Goal: Communication & Community: Answer question/provide support

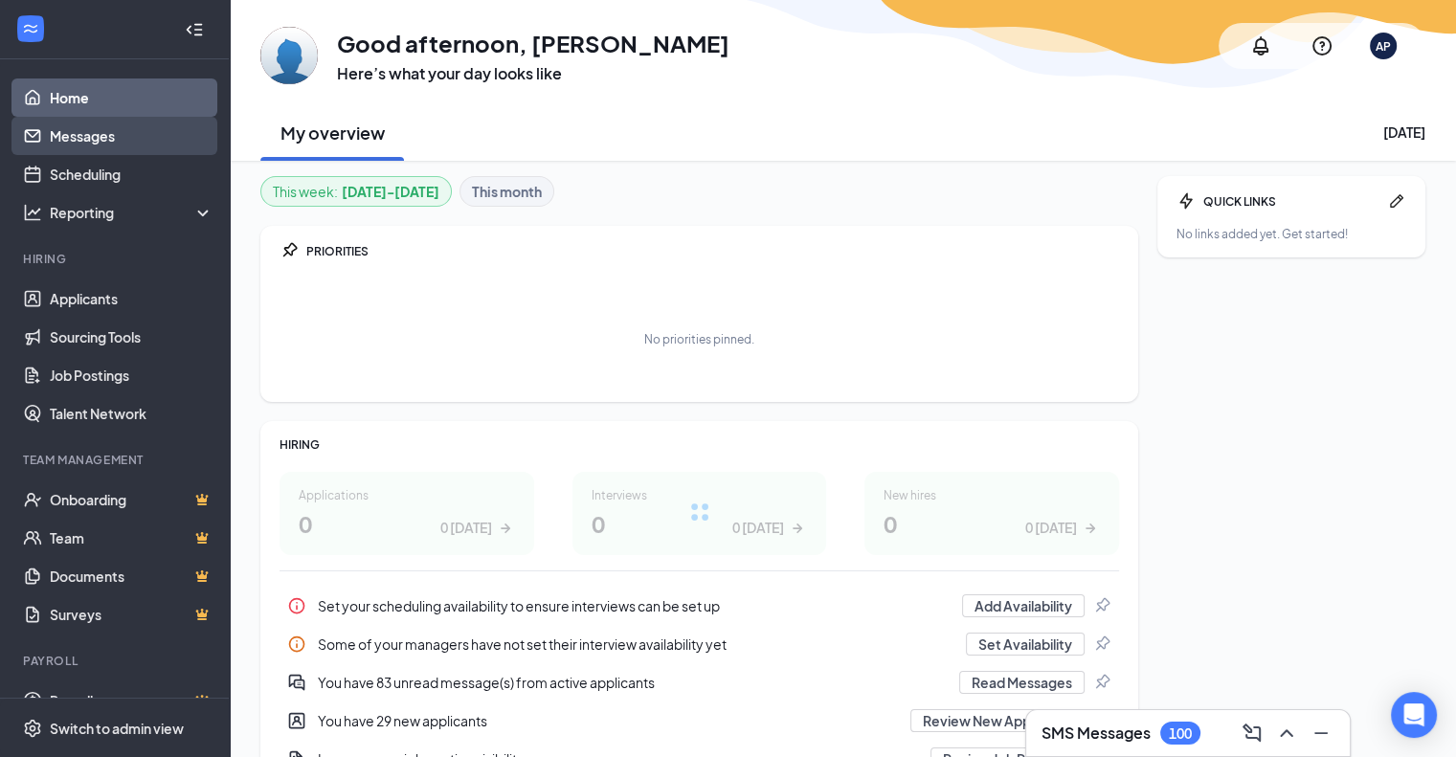
click at [111, 142] on link "Messages" at bounding box center [132, 136] width 164 height 38
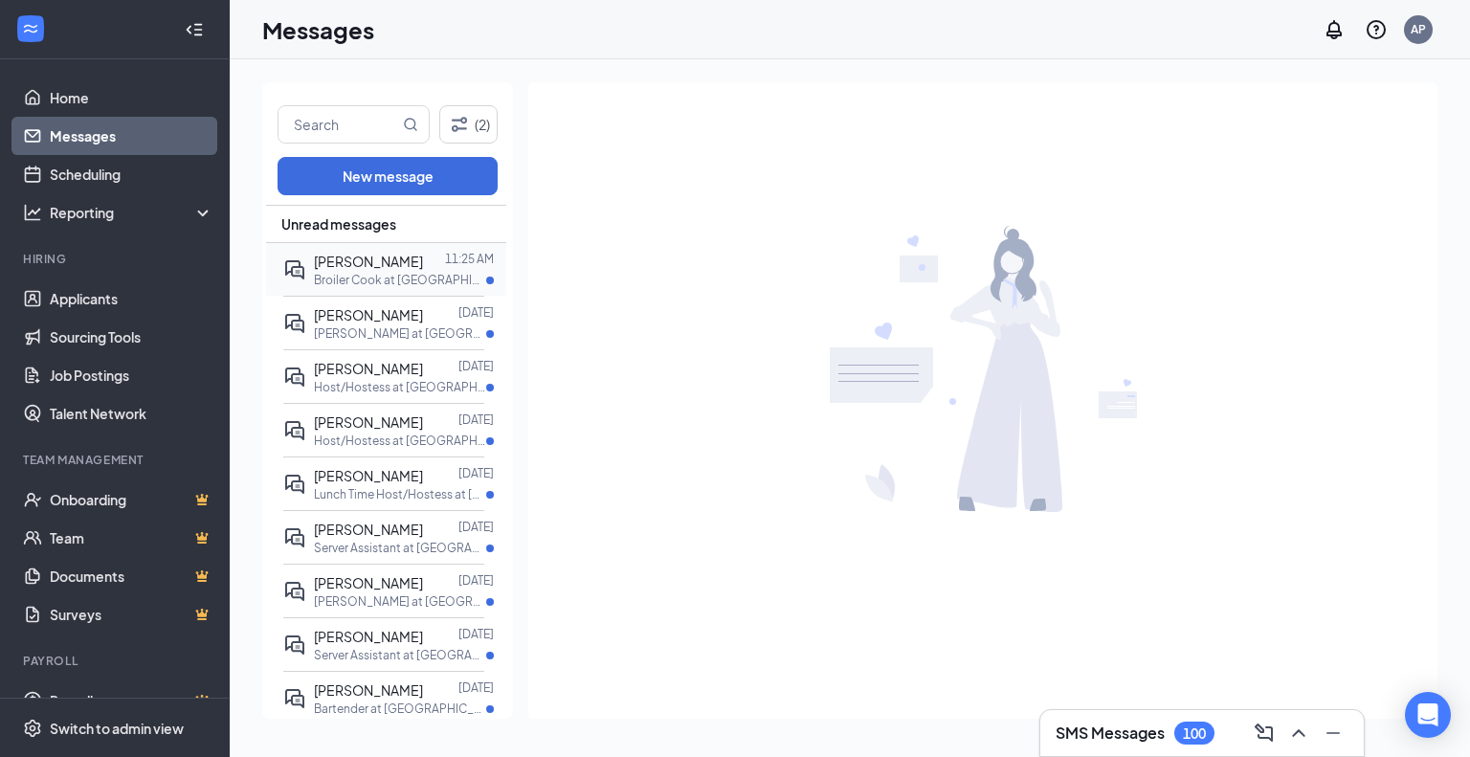
click at [350, 258] on span "[PERSON_NAME]" at bounding box center [368, 261] width 109 height 17
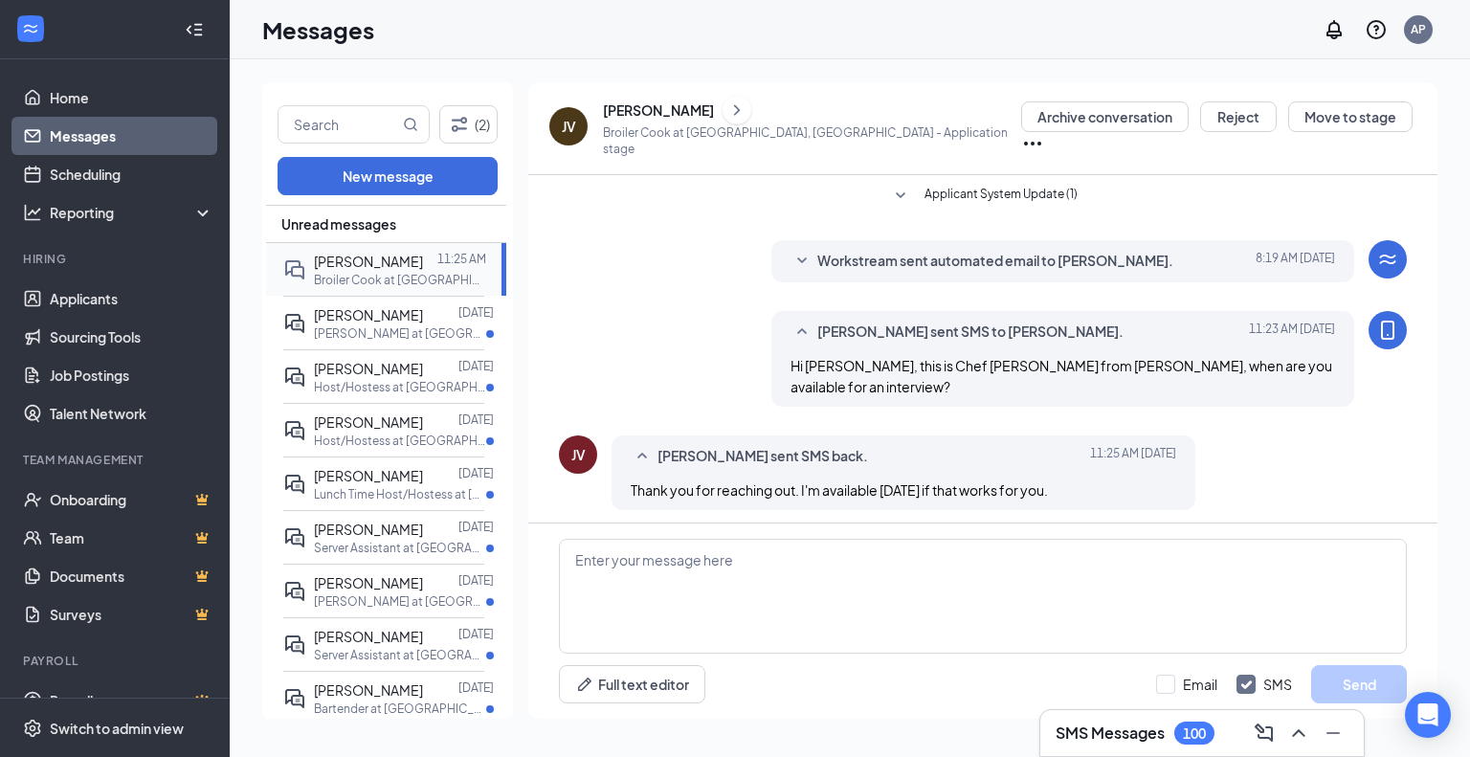
scroll to position [1, 0]
click at [681, 567] on textarea at bounding box center [983, 596] width 848 height 115
type textarea "Yes, does 2 pm work for you?"
click at [1370, 692] on button "Send" at bounding box center [1359, 684] width 96 height 38
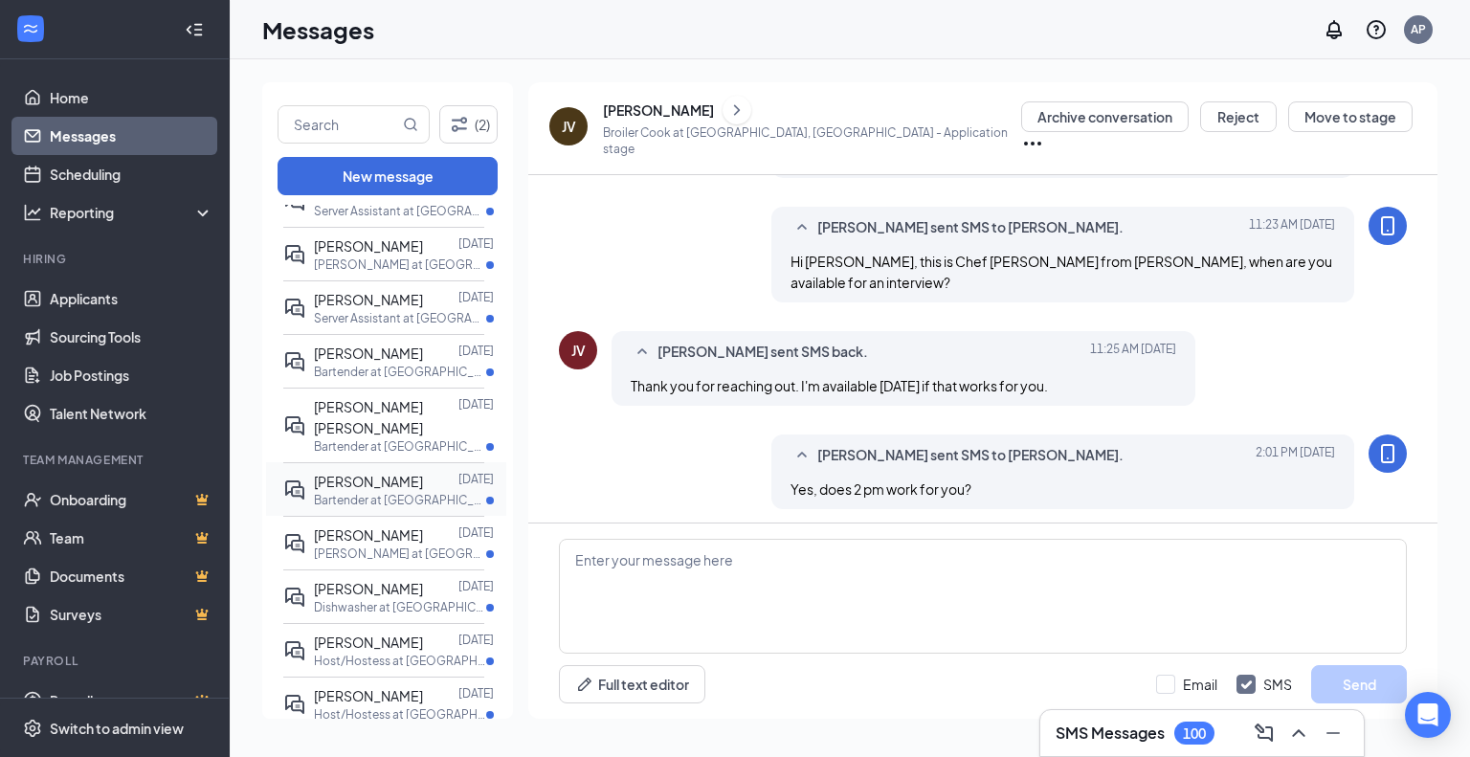
scroll to position [383, 0]
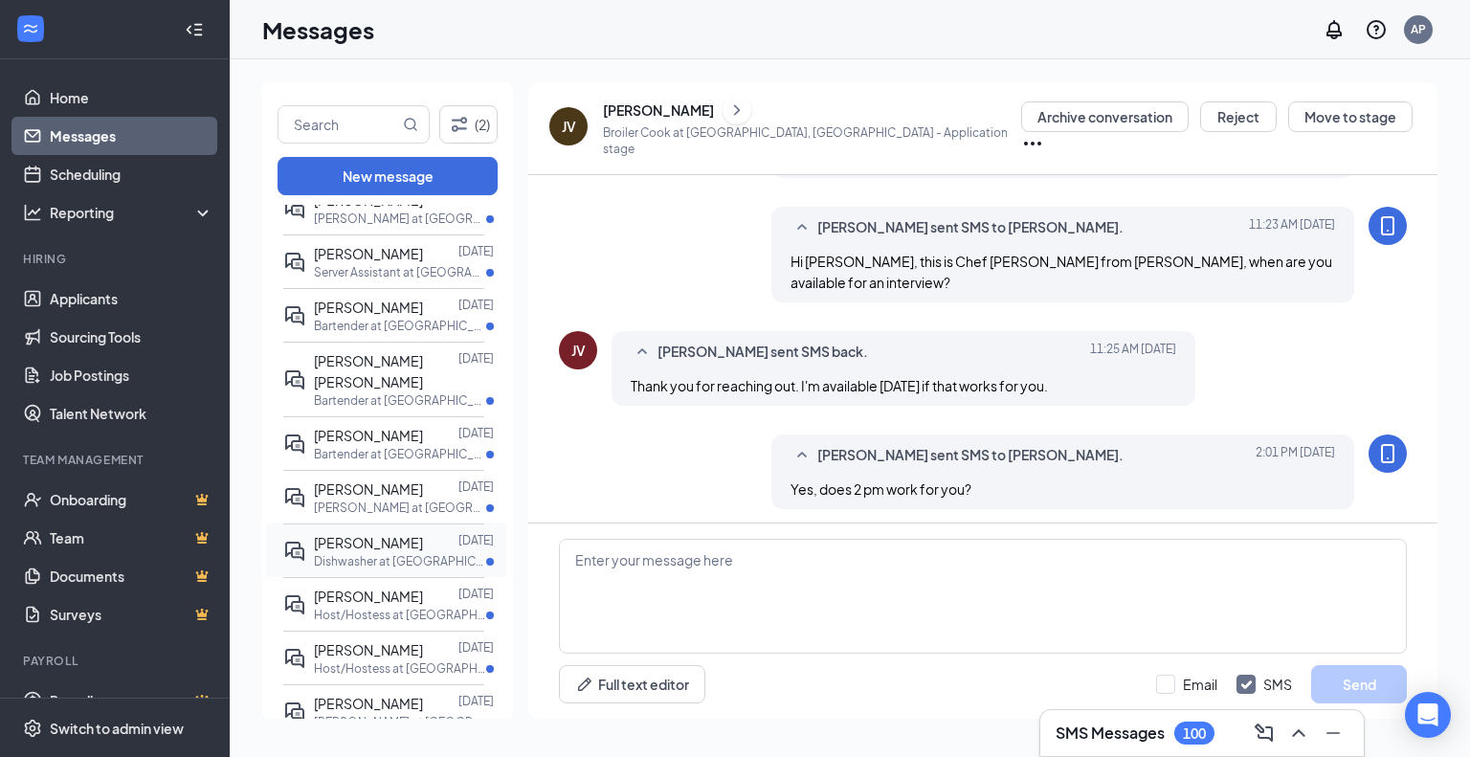
click at [397, 553] on p "Dishwasher at [GEOGRAPHIC_DATA], [GEOGRAPHIC_DATA]" at bounding box center [400, 561] width 172 height 16
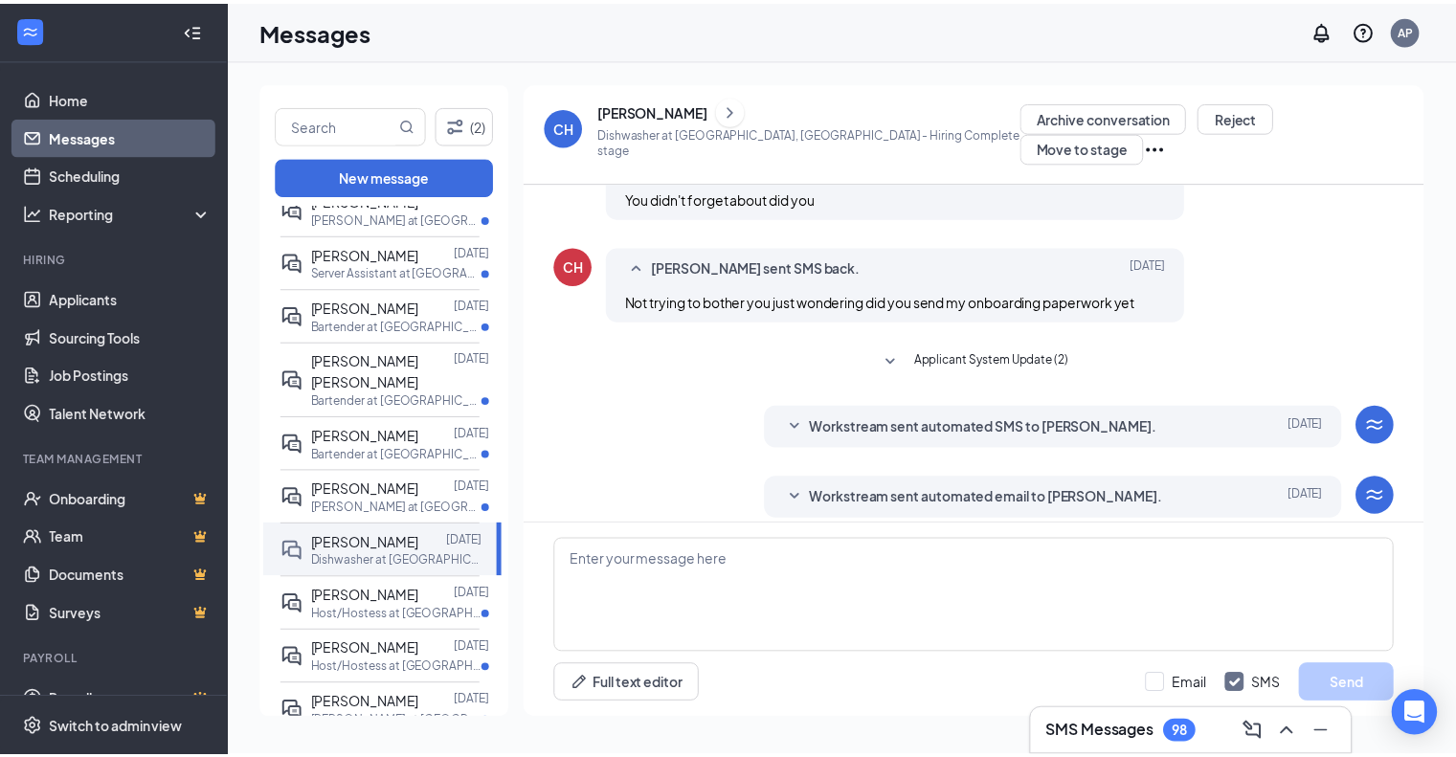
scroll to position [567, 0]
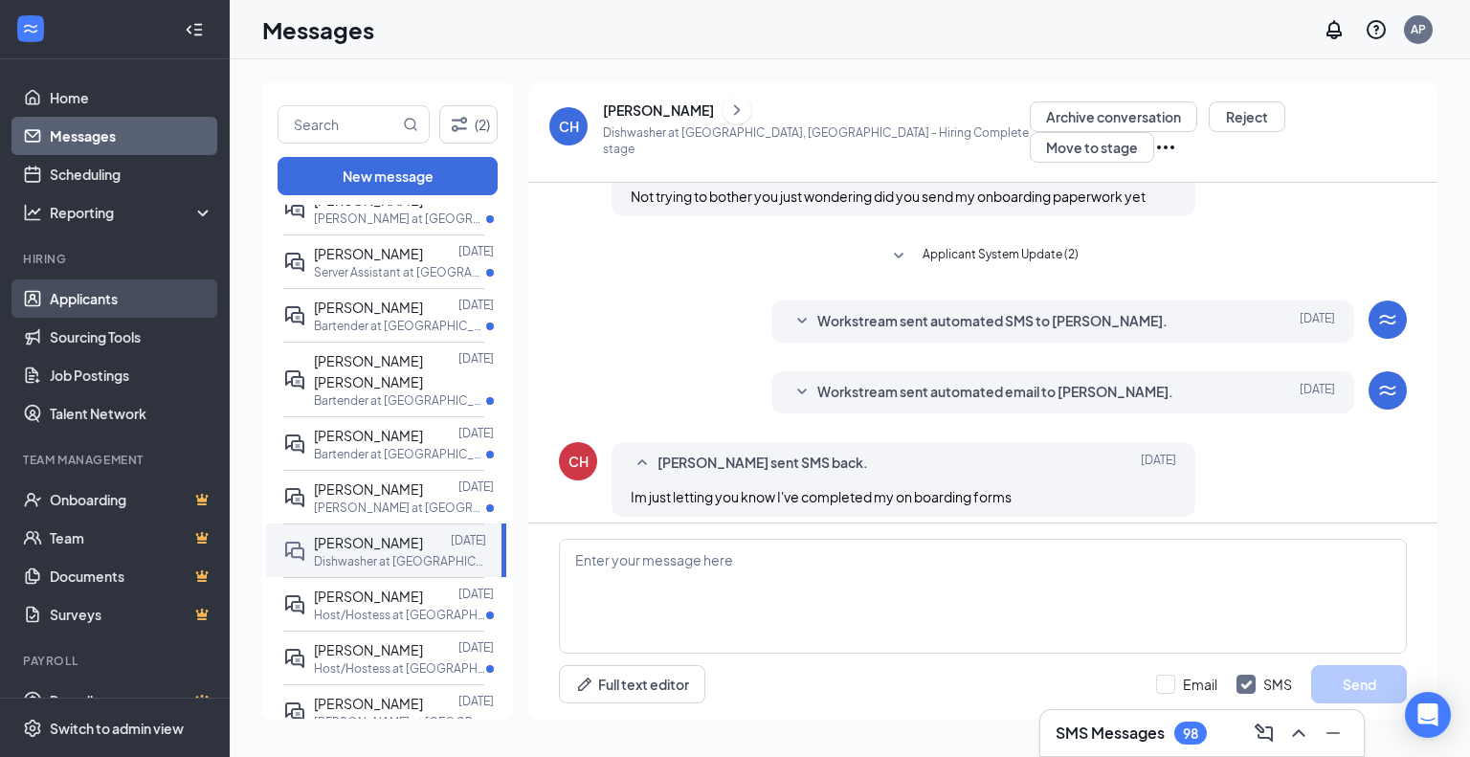
click at [97, 308] on link "Applicants" at bounding box center [132, 298] width 164 height 38
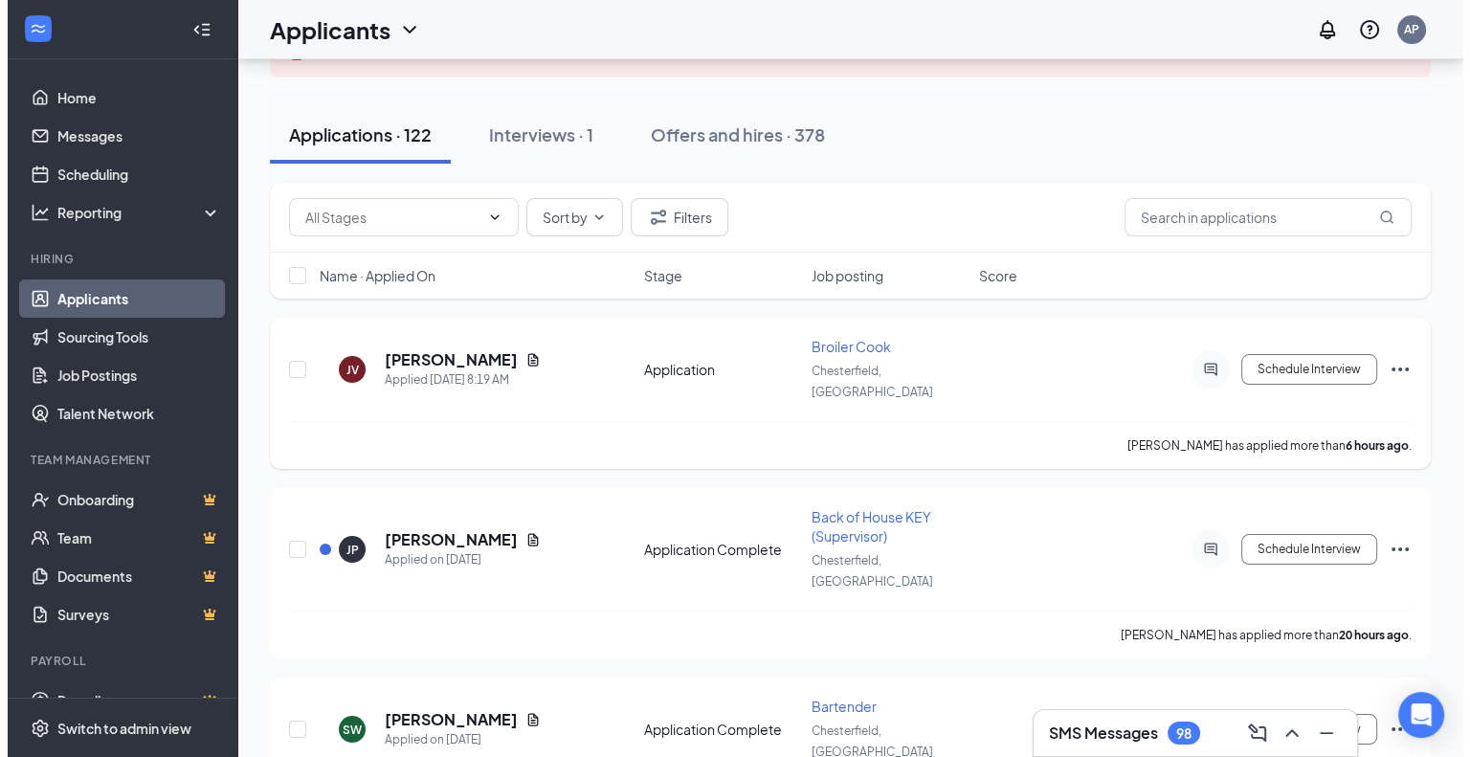
scroll to position [191, 0]
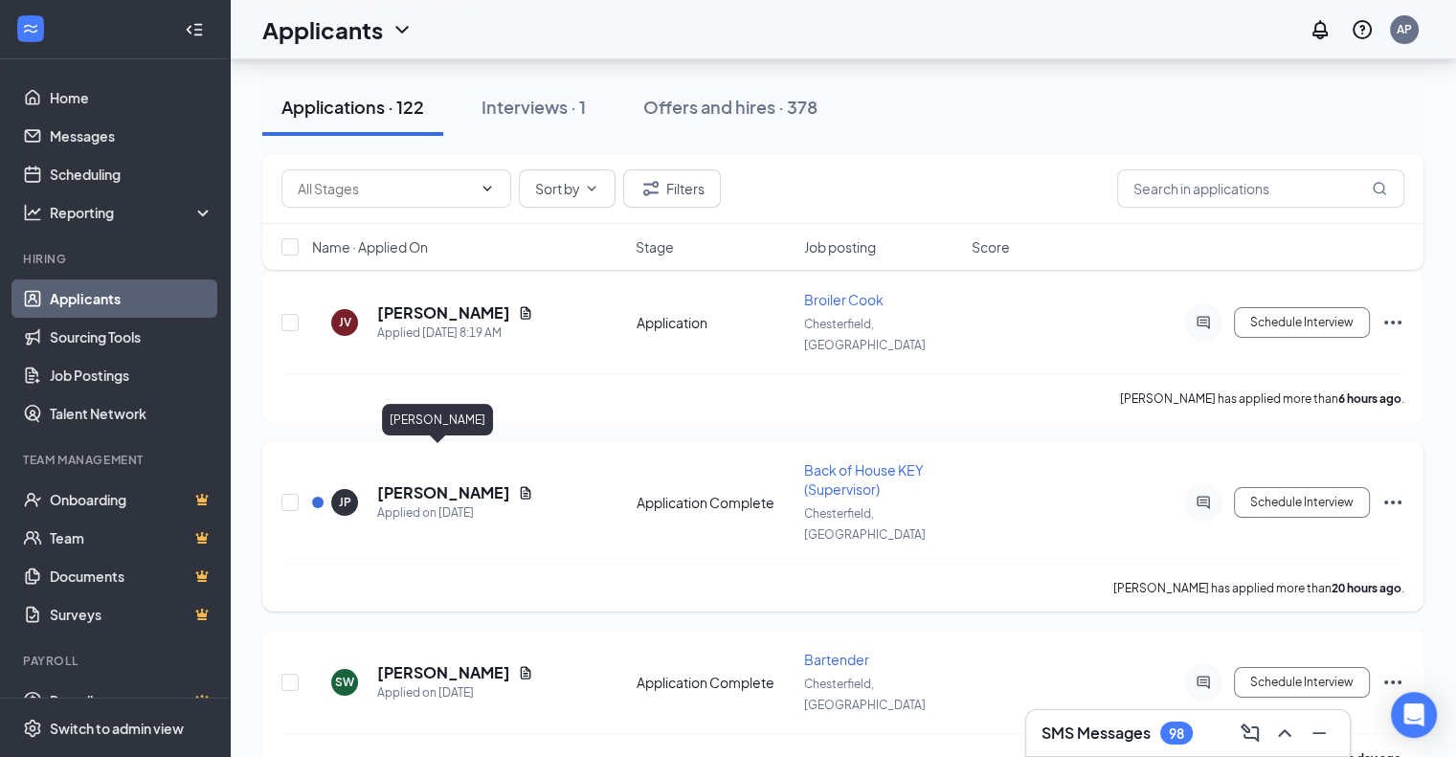
click at [403, 482] on h5 "[PERSON_NAME]" at bounding box center [443, 492] width 133 height 21
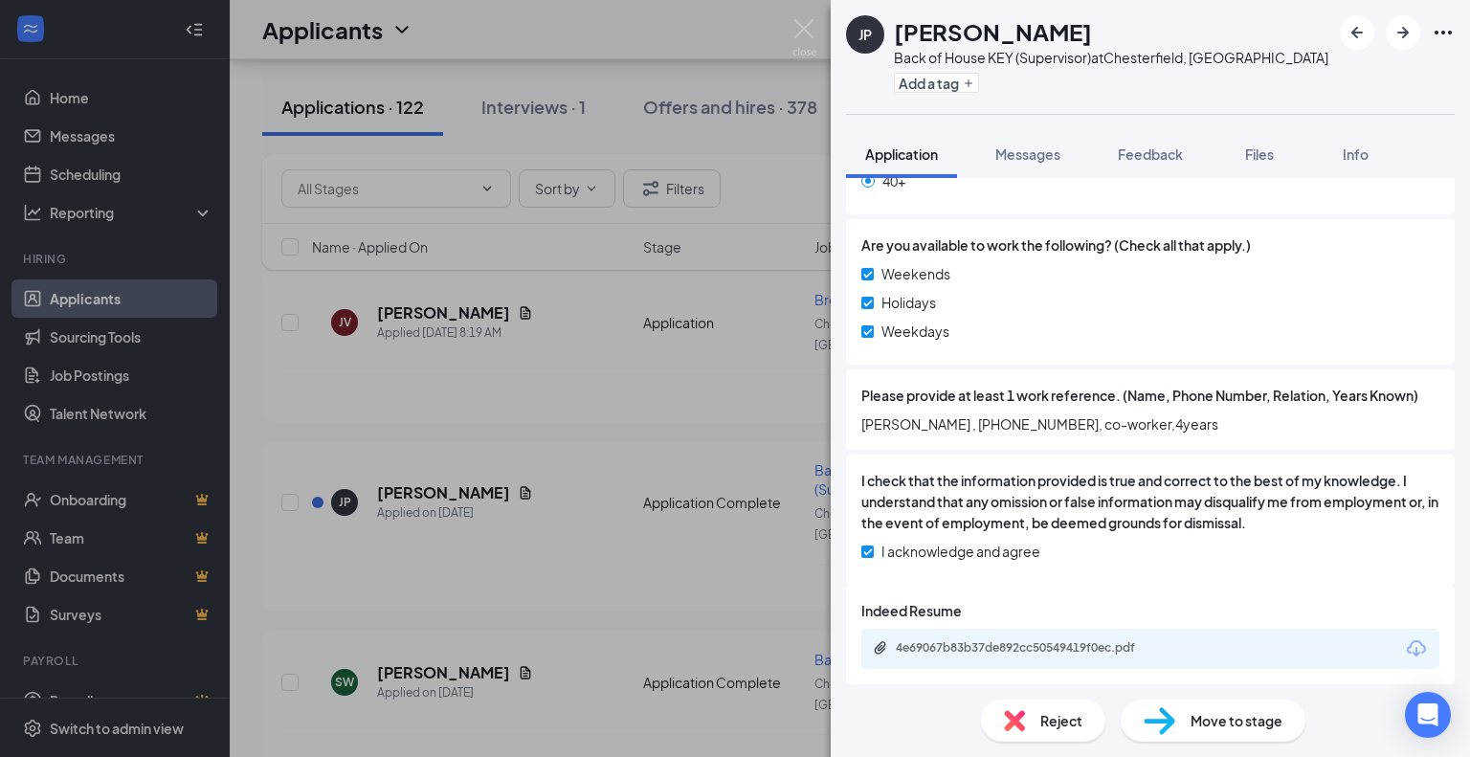
scroll to position [1545, 0]
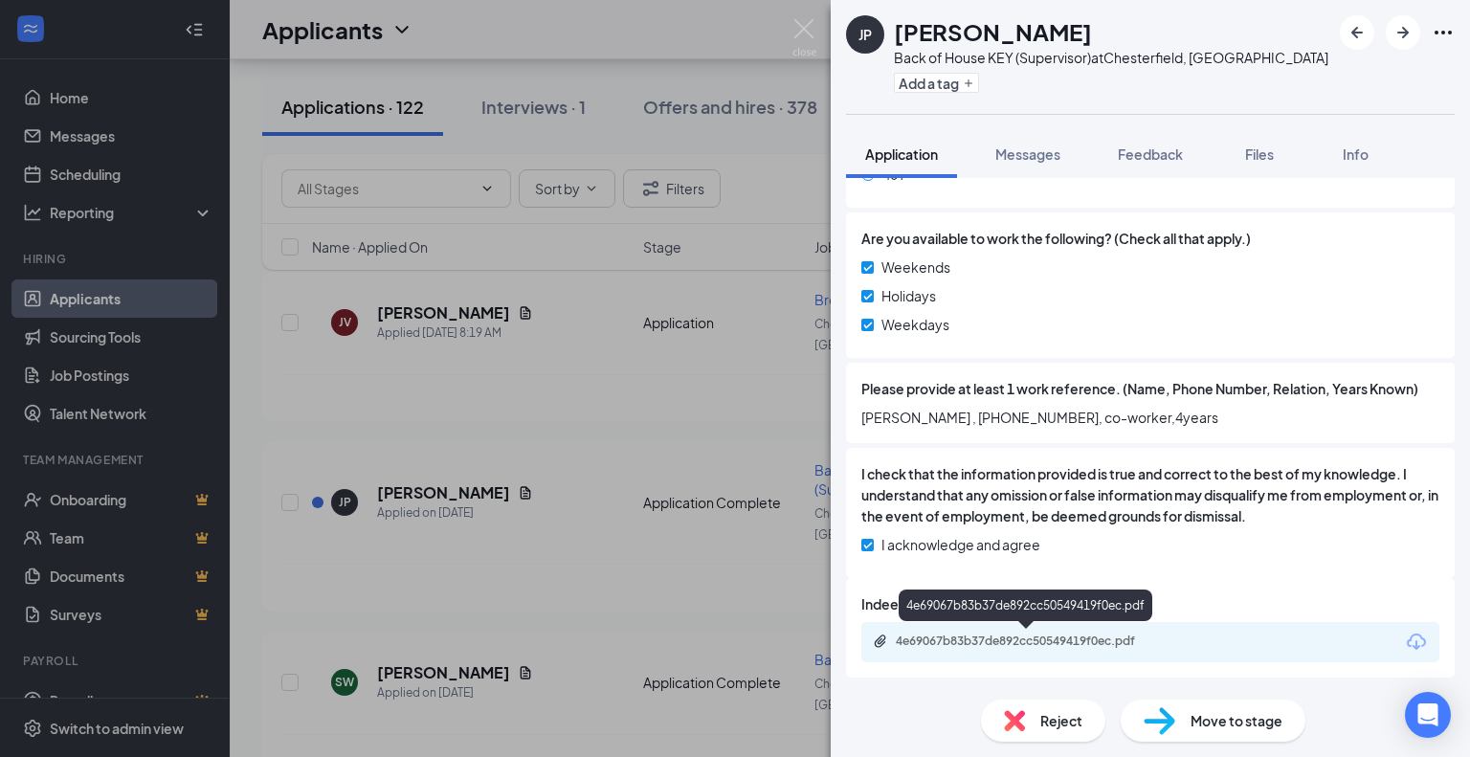
click at [1026, 643] on div "4e69067b83b37de892cc50549419f0ec.pdf" at bounding box center [1030, 641] width 268 height 15
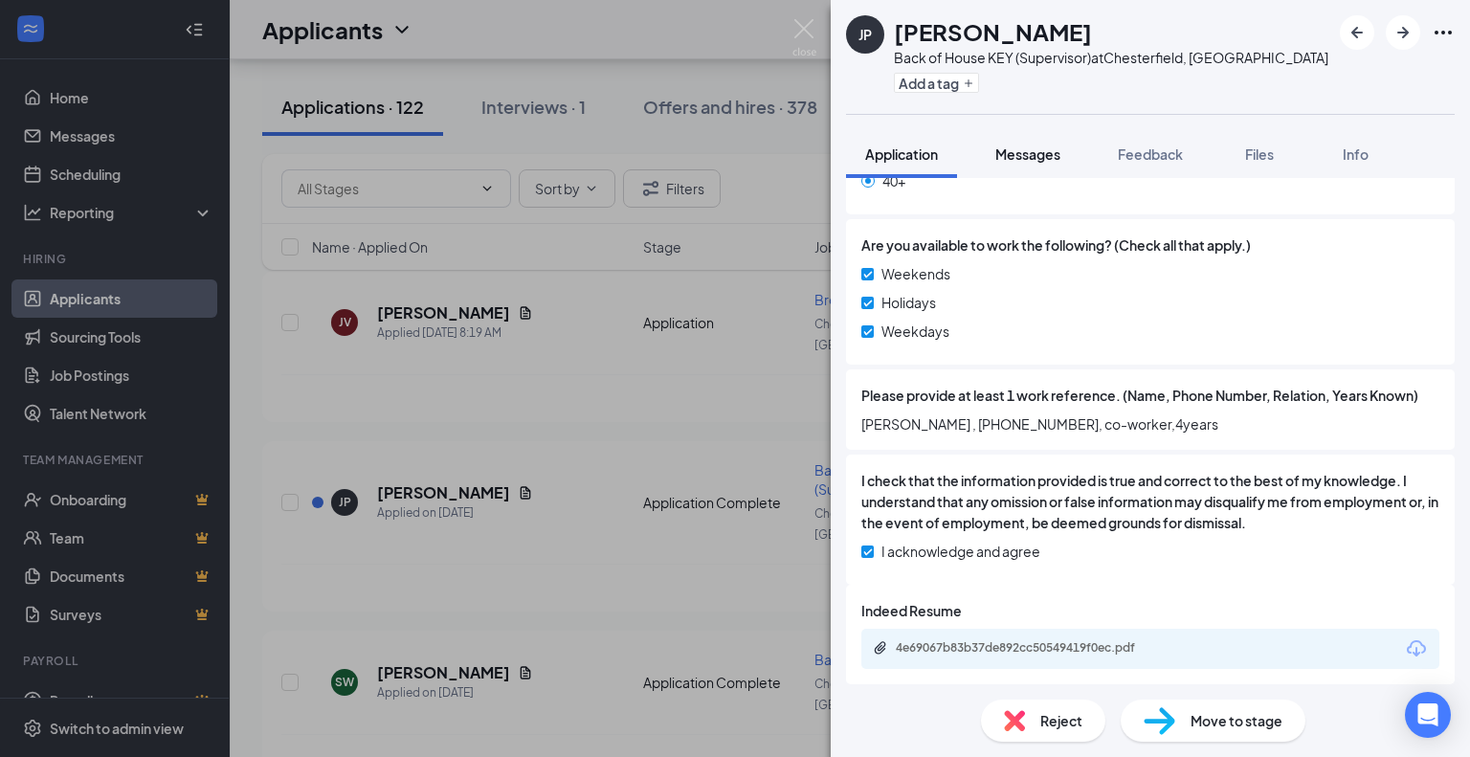
click at [1022, 160] on span "Messages" at bounding box center [1027, 153] width 65 height 17
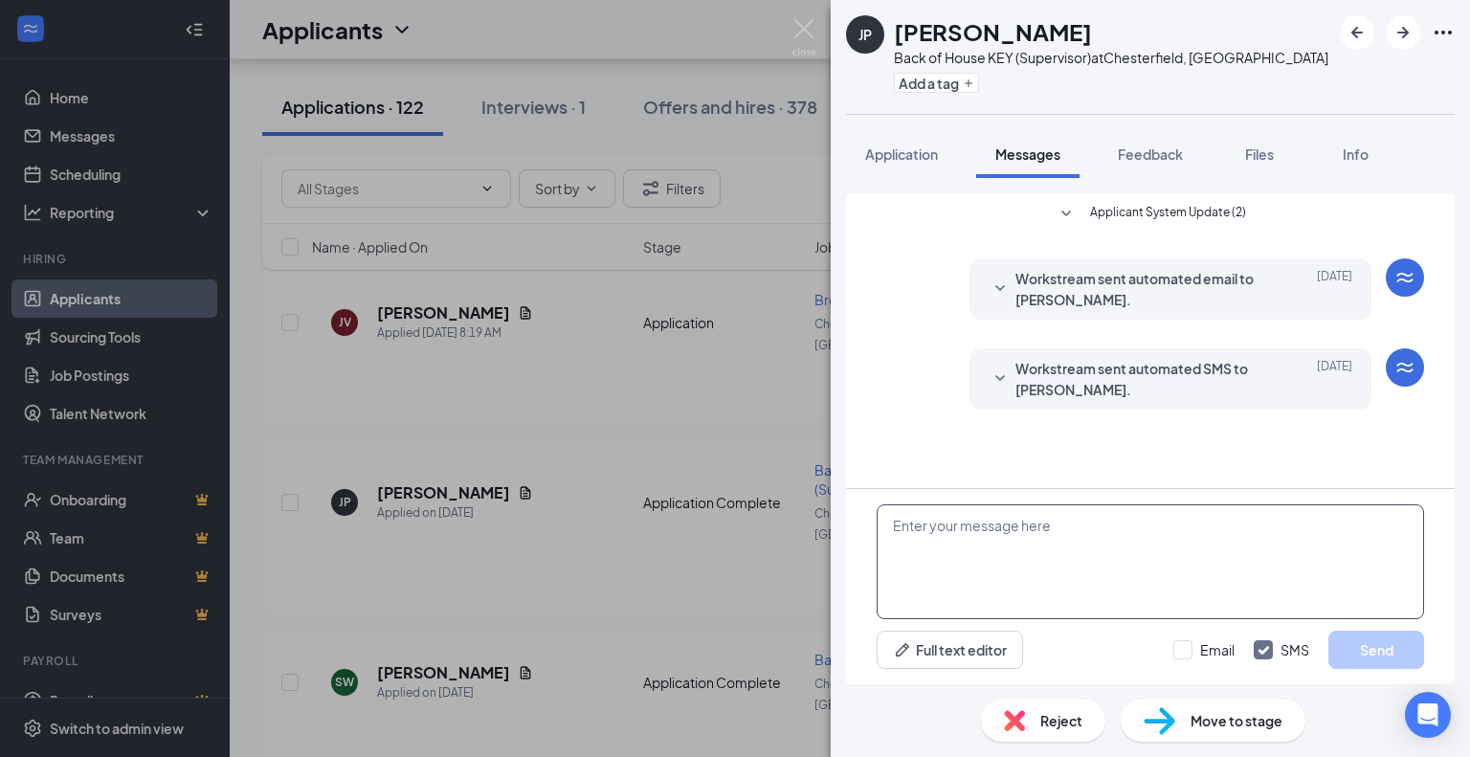
click at [951, 545] on textarea at bounding box center [1150, 561] width 547 height 115
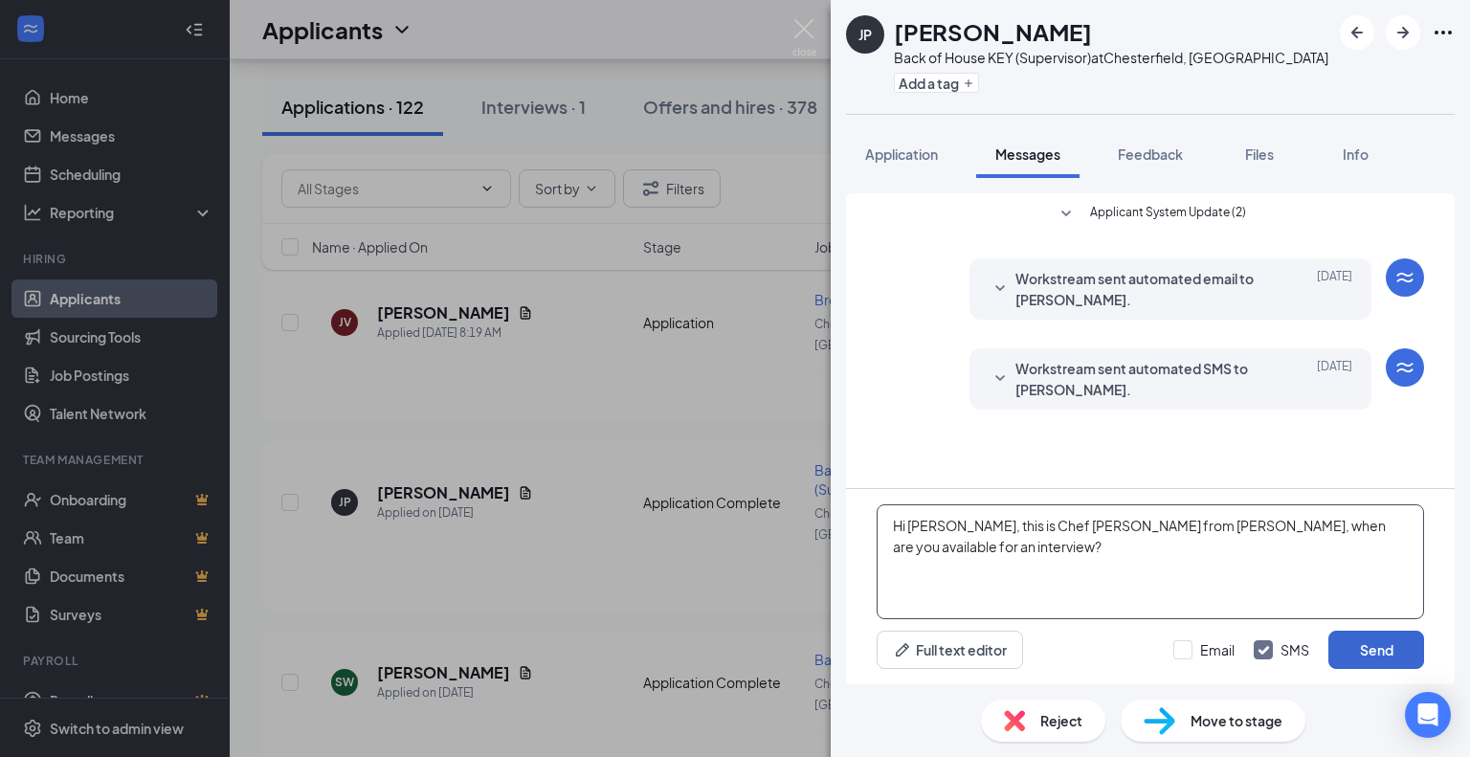
type textarea "Hi [PERSON_NAME], this is Chef [PERSON_NAME] from [PERSON_NAME], when are you a…"
click at [1359, 651] on button "Send" at bounding box center [1376, 650] width 96 height 38
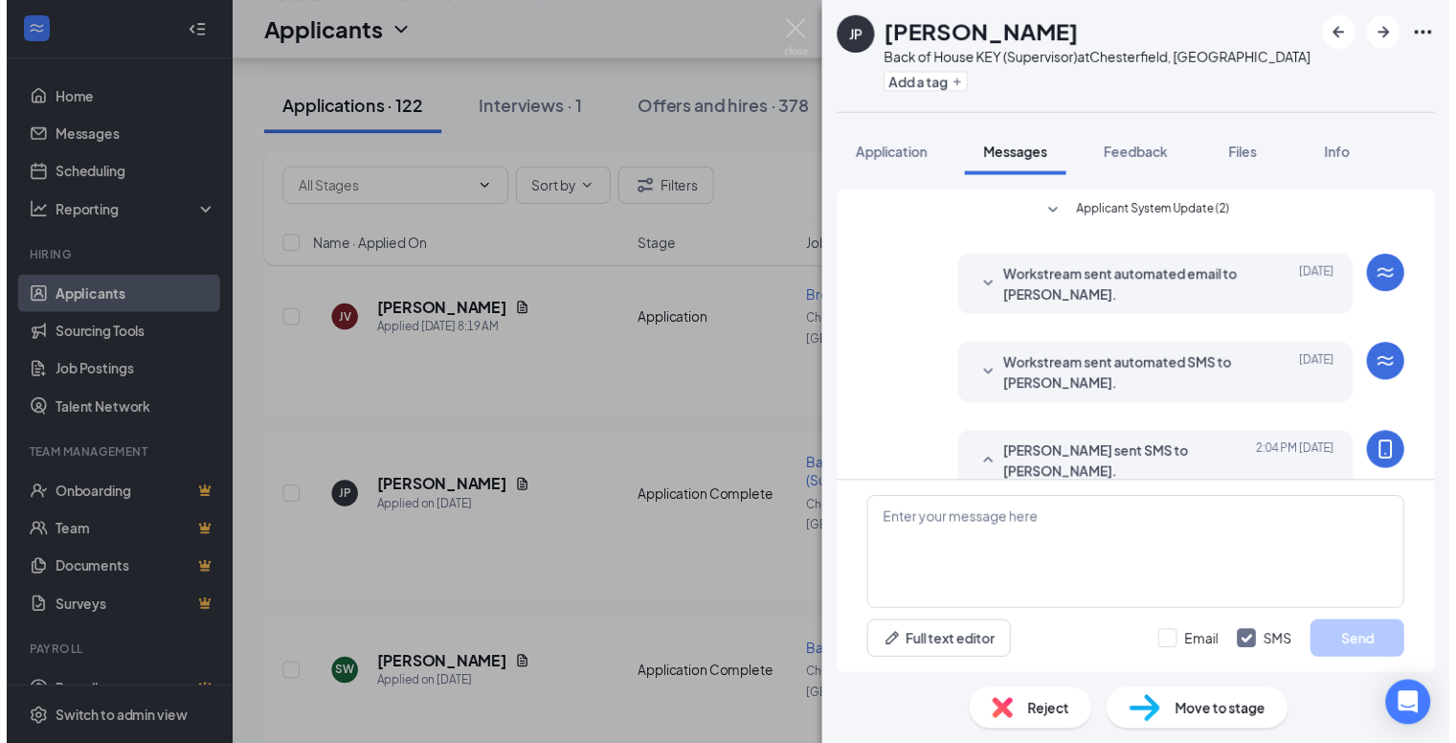
scroll to position [83, 0]
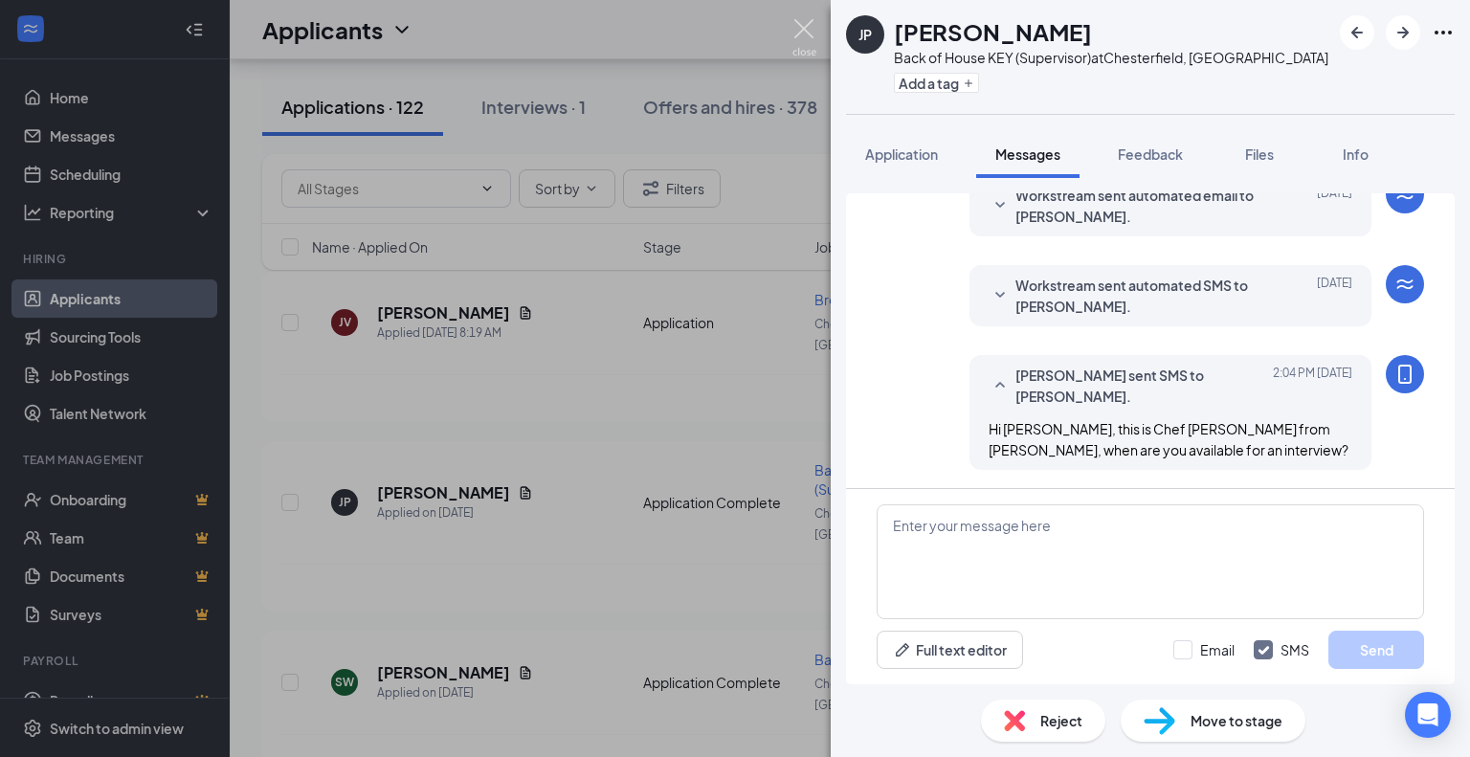
click at [805, 33] on img at bounding box center [804, 37] width 24 height 37
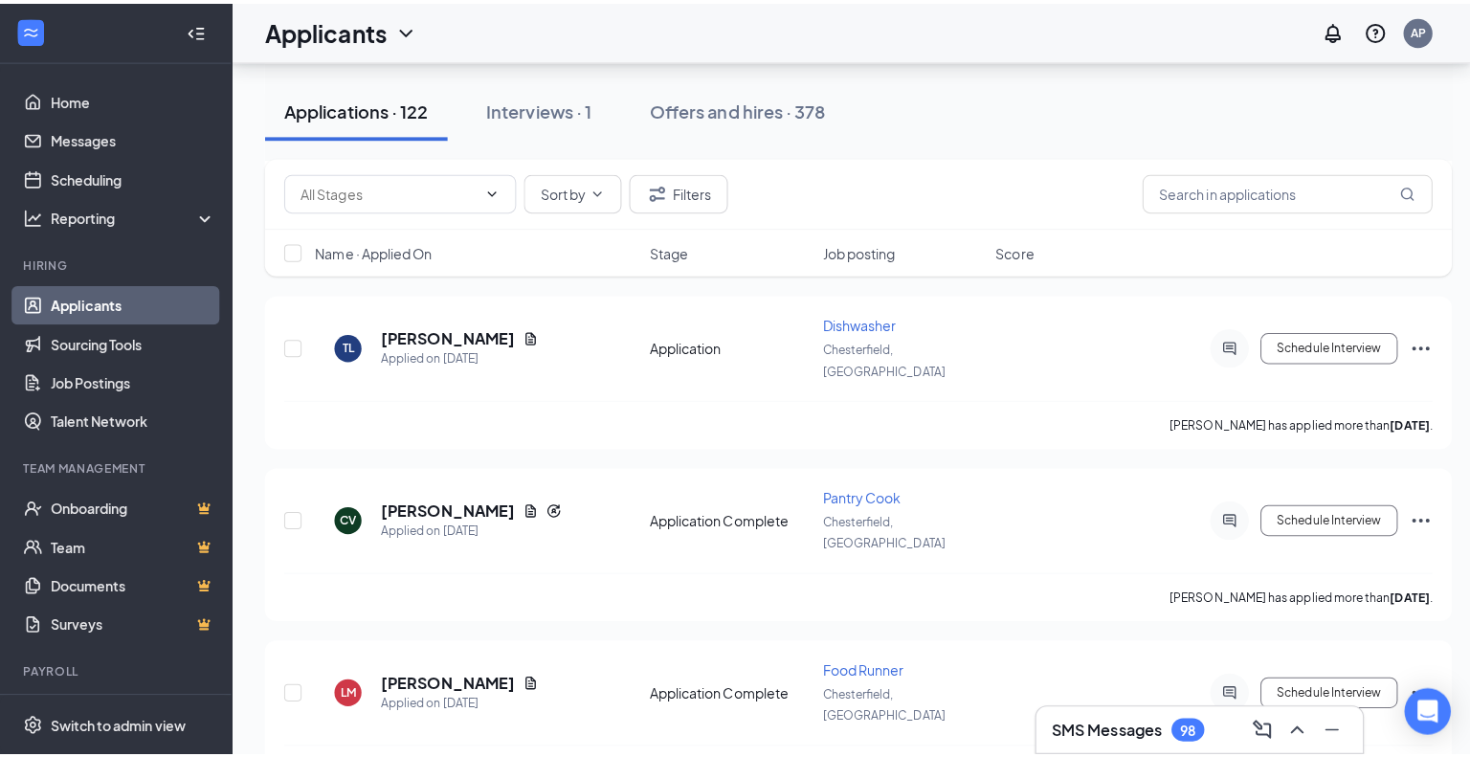
scroll to position [1244, 0]
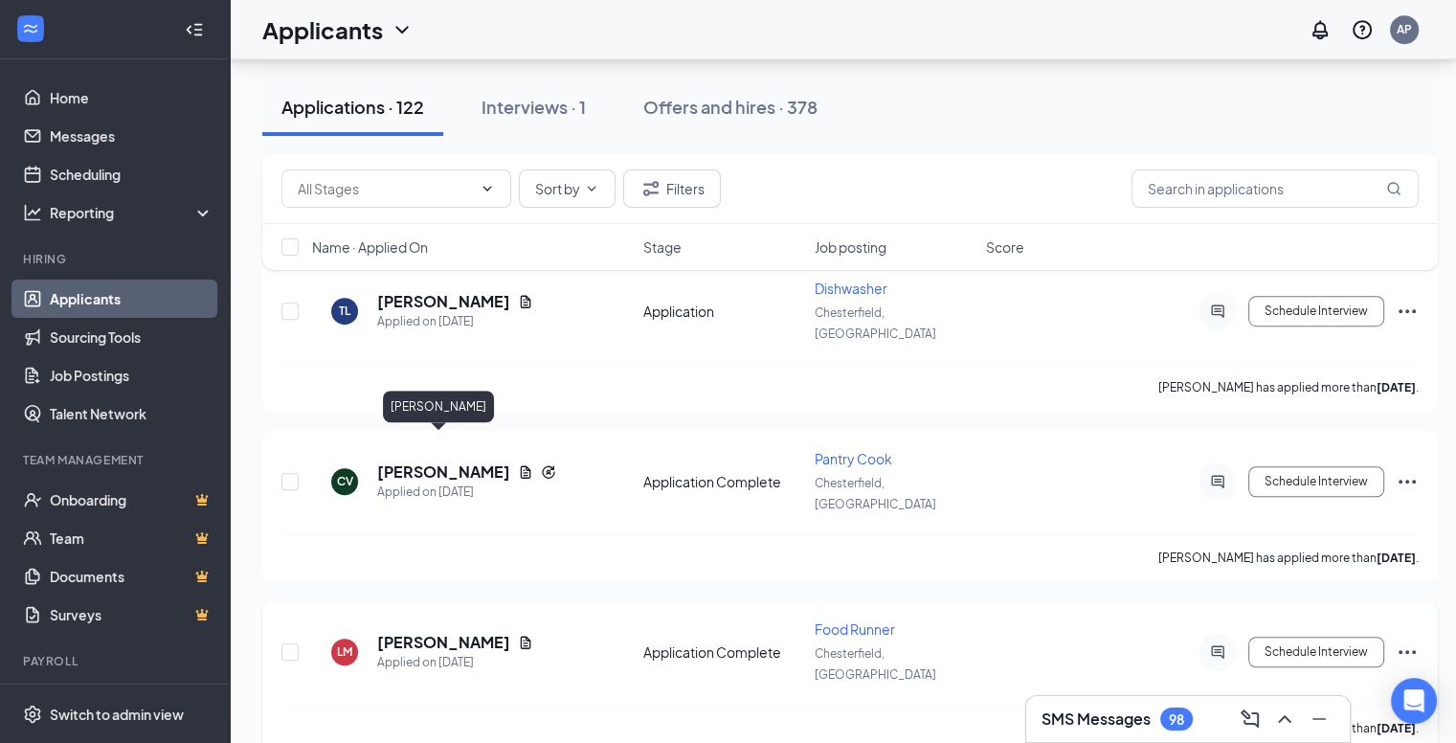
click at [420, 632] on h5 "[PERSON_NAME]" at bounding box center [443, 642] width 133 height 21
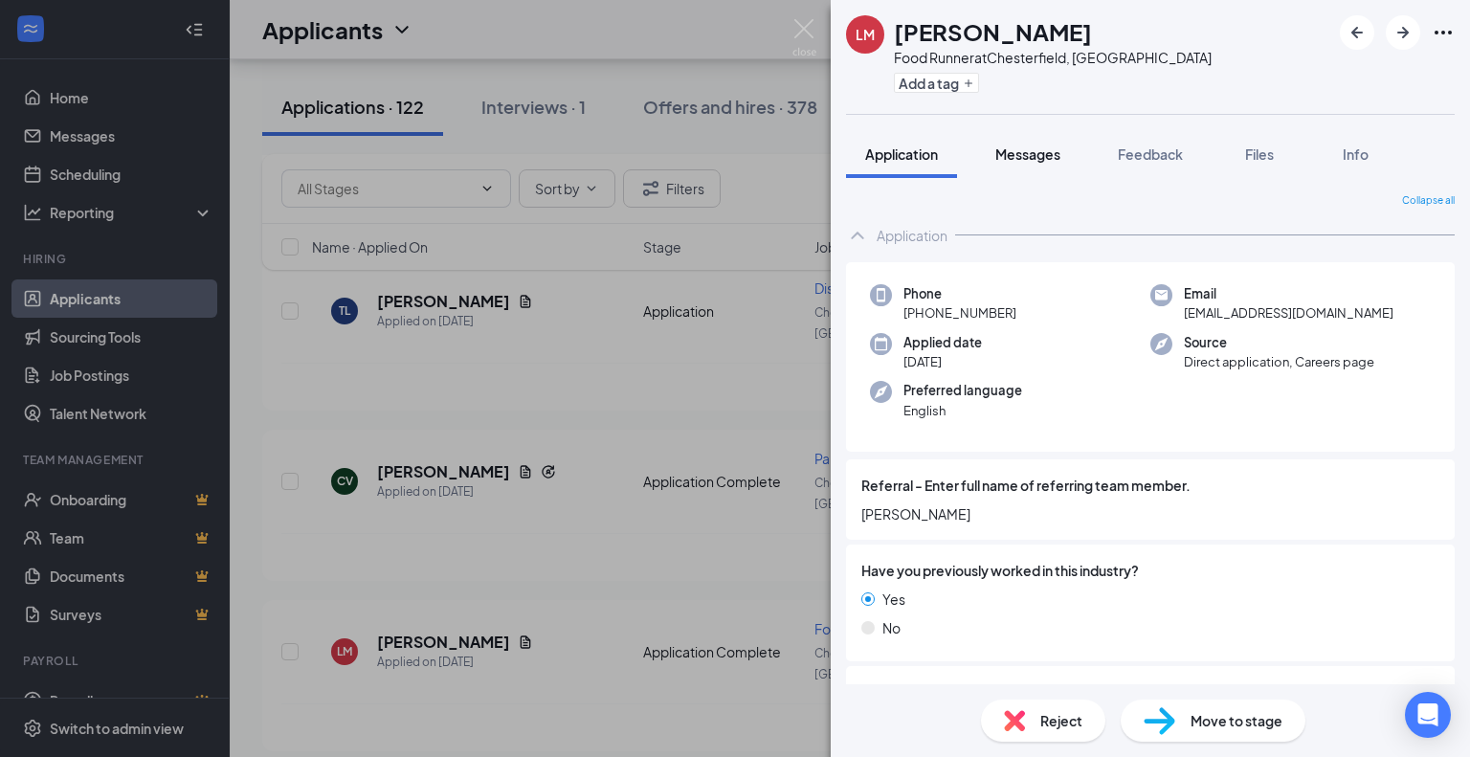
click at [1018, 150] on span "Messages" at bounding box center [1027, 153] width 65 height 17
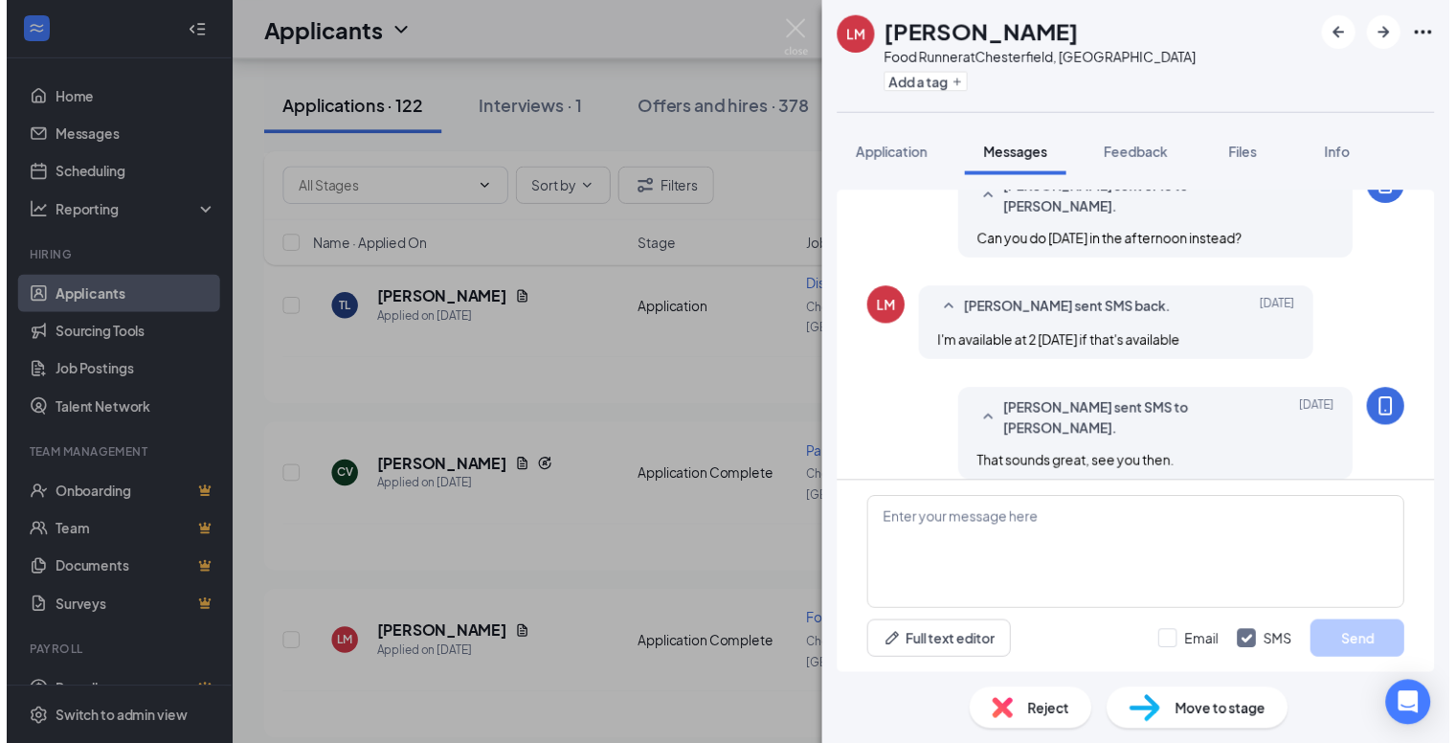
scroll to position [535, 0]
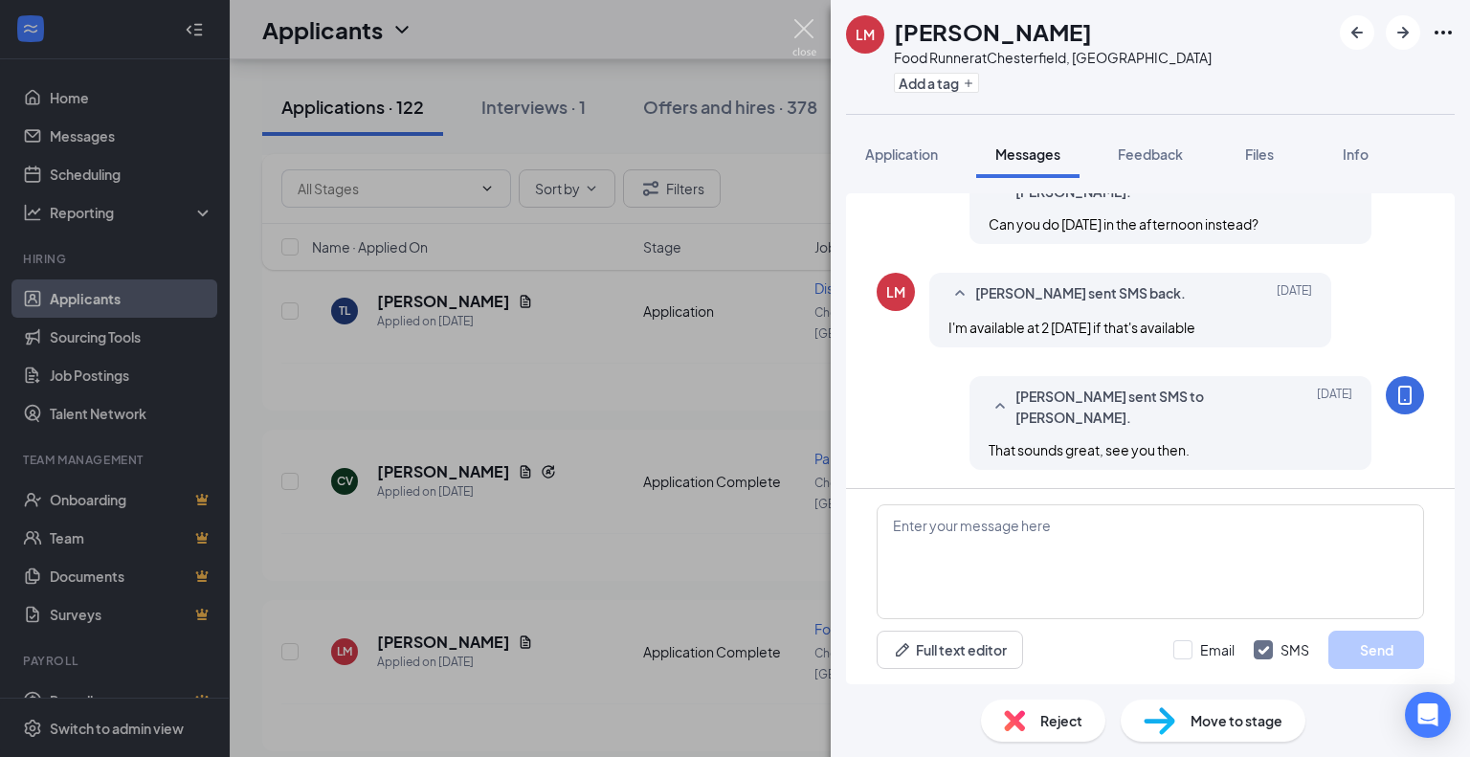
click at [804, 29] on img at bounding box center [804, 37] width 24 height 37
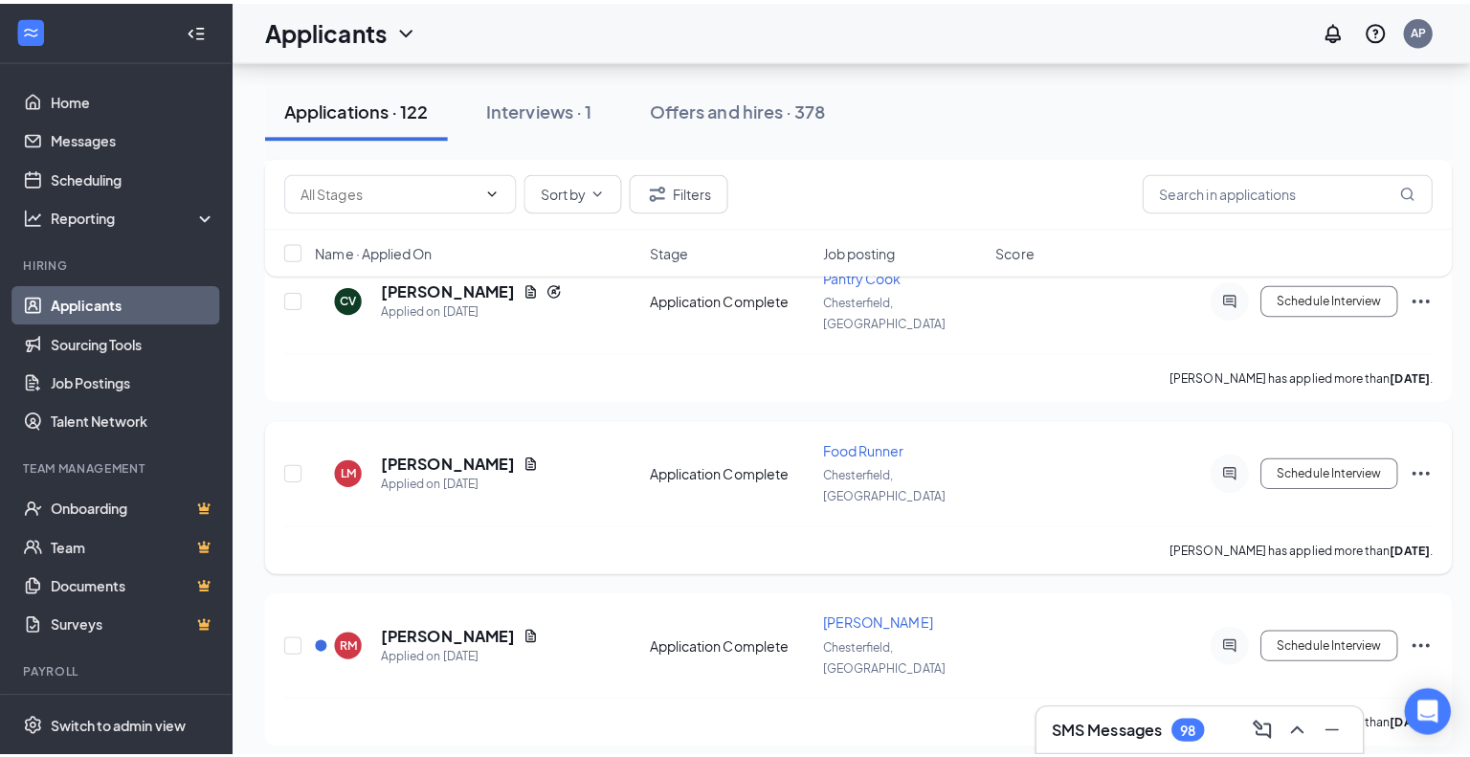
scroll to position [1435, 0]
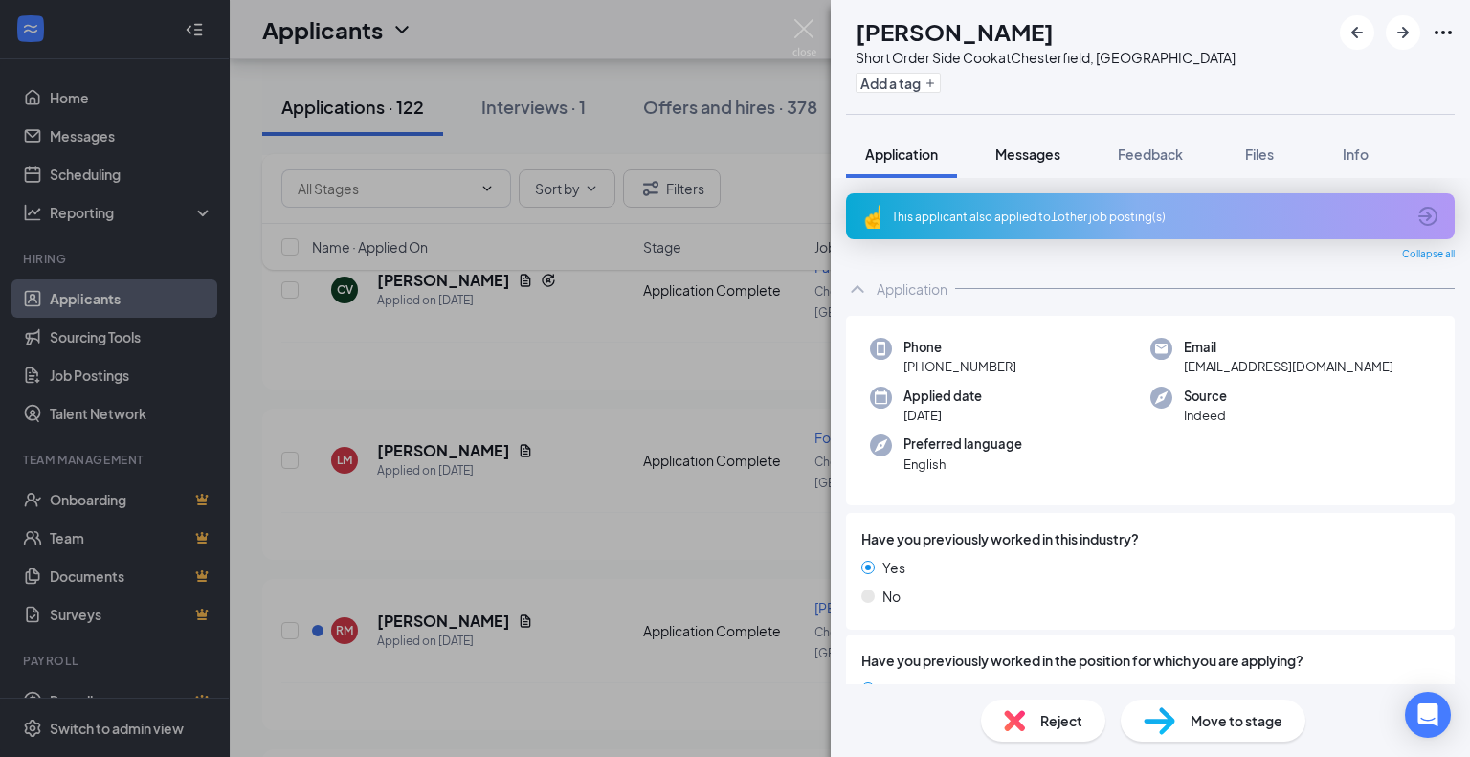
click at [1018, 156] on span "Messages" at bounding box center [1027, 153] width 65 height 17
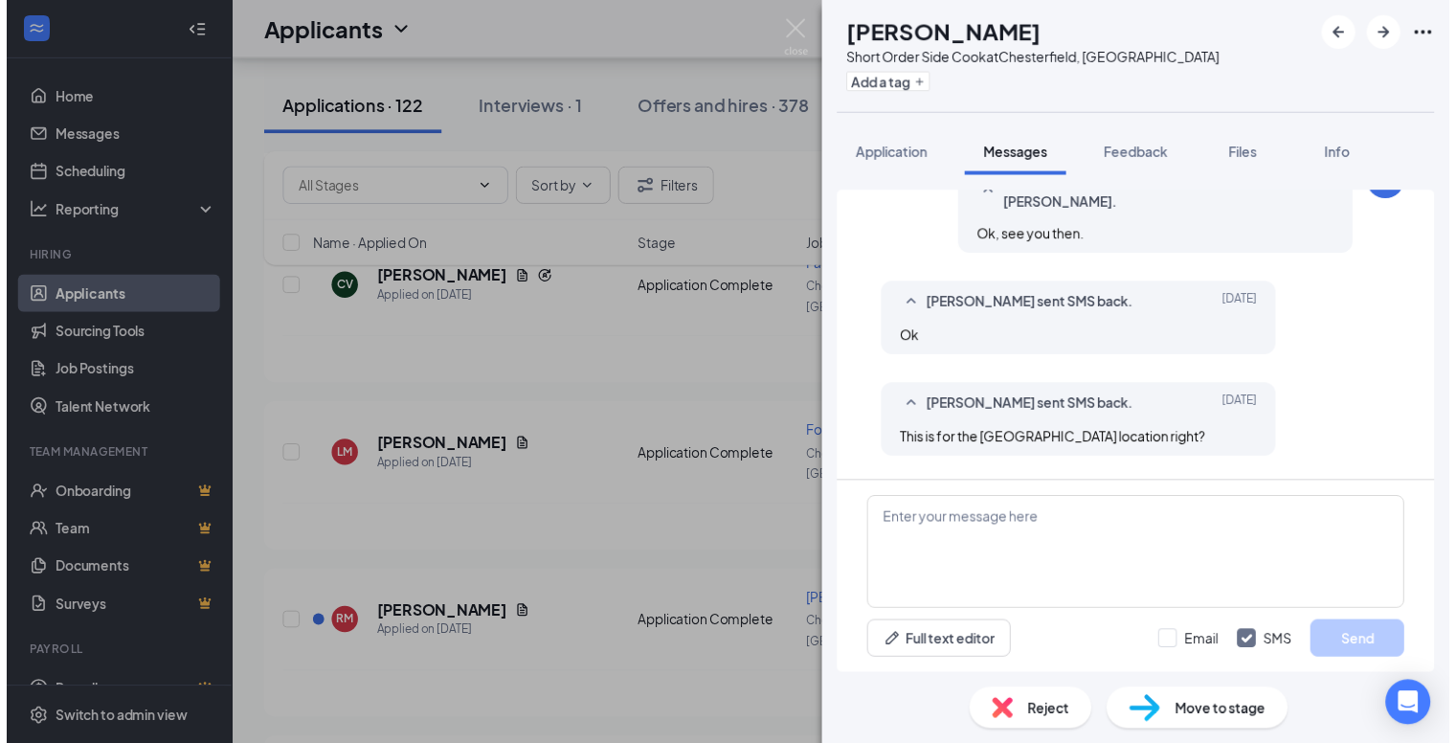
scroll to position [747, 0]
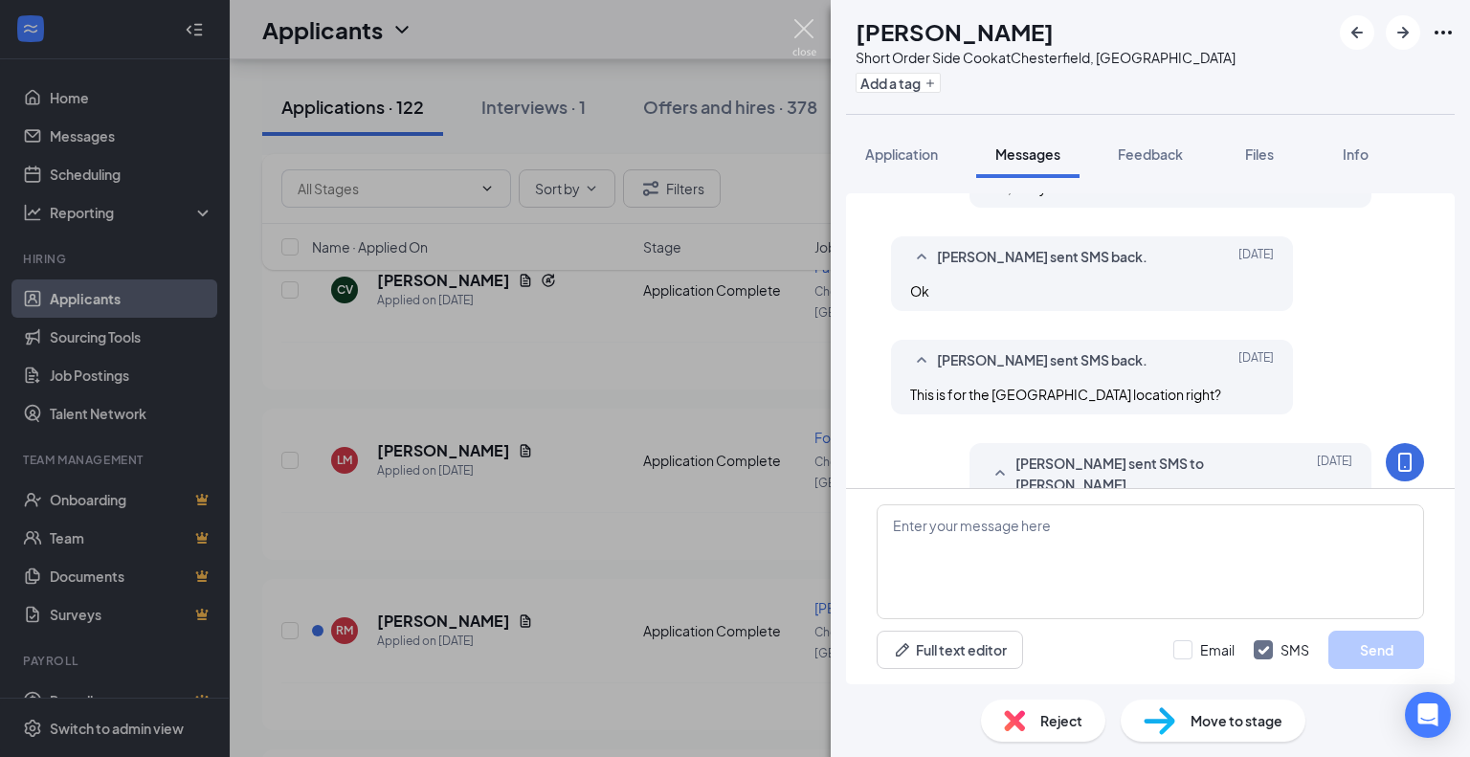
click at [807, 21] on img at bounding box center [804, 37] width 24 height 37
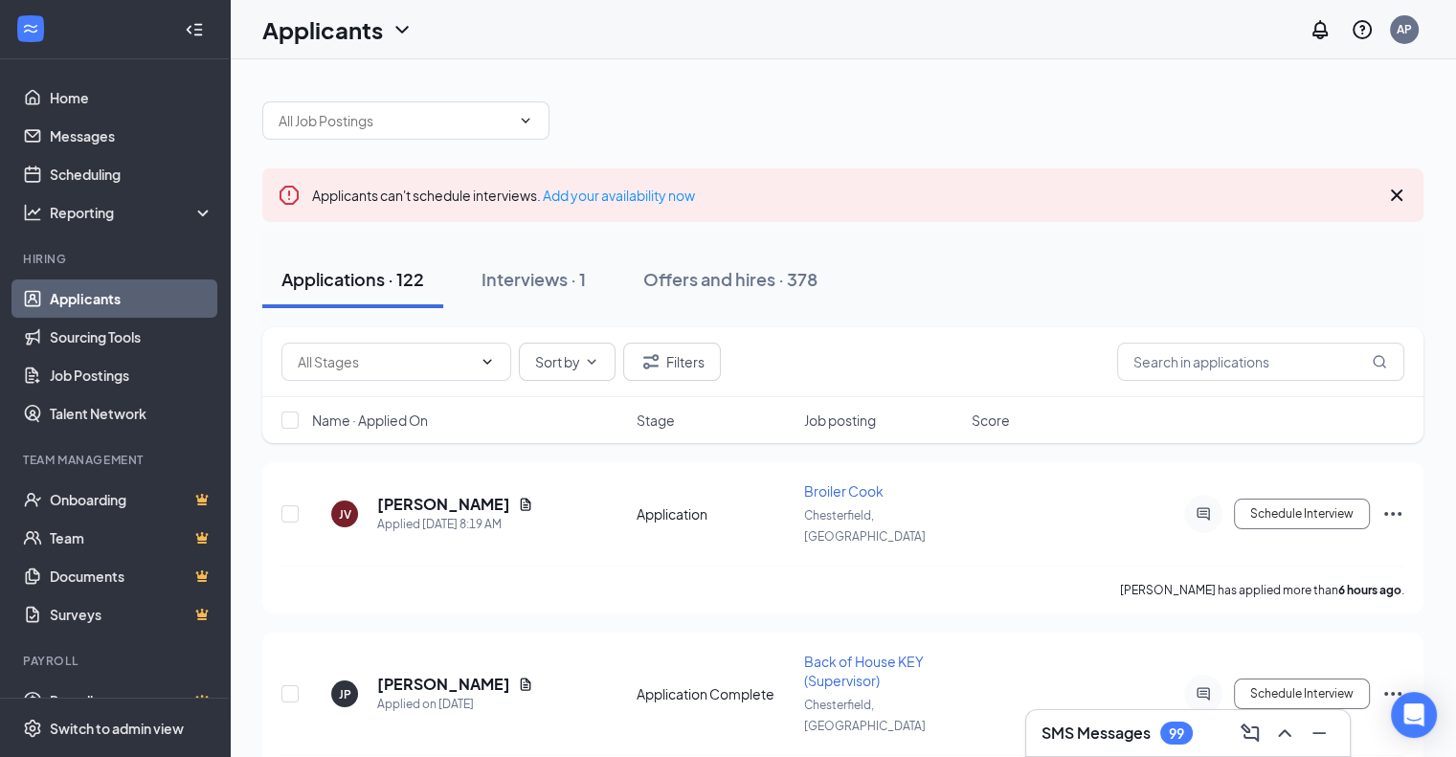
drag, startPoint x: 518, startPoint y: 480, endPoint x: 956, endPoint y: 97, distance: 582.6
click at [956, 97] on div at bounding box center [842, 110] width 1161 height 57
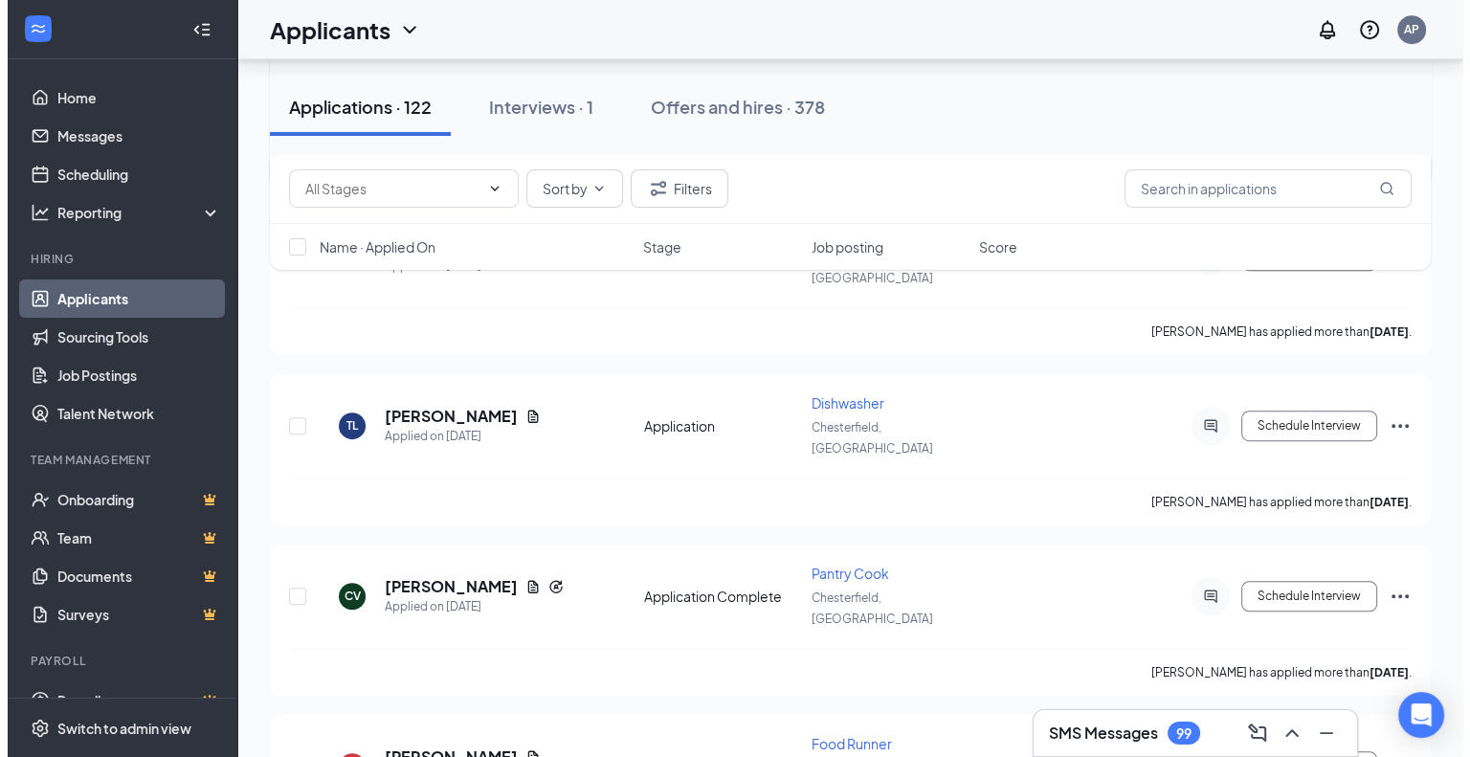
scroll to position [1148, 0]
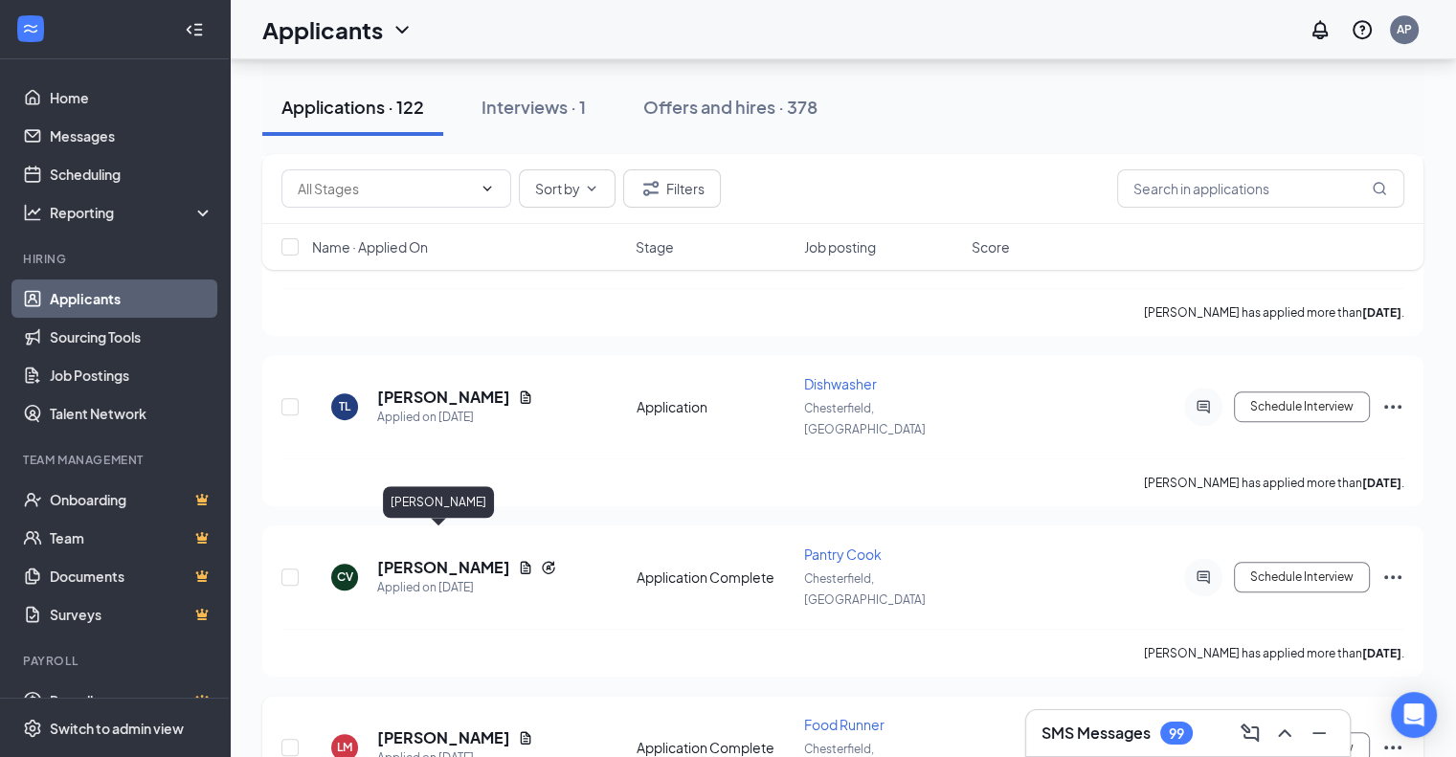
click at [433, 727] on h5 "[PERSON_NAME]" at bounding box center [443, 737] width 133 height 21
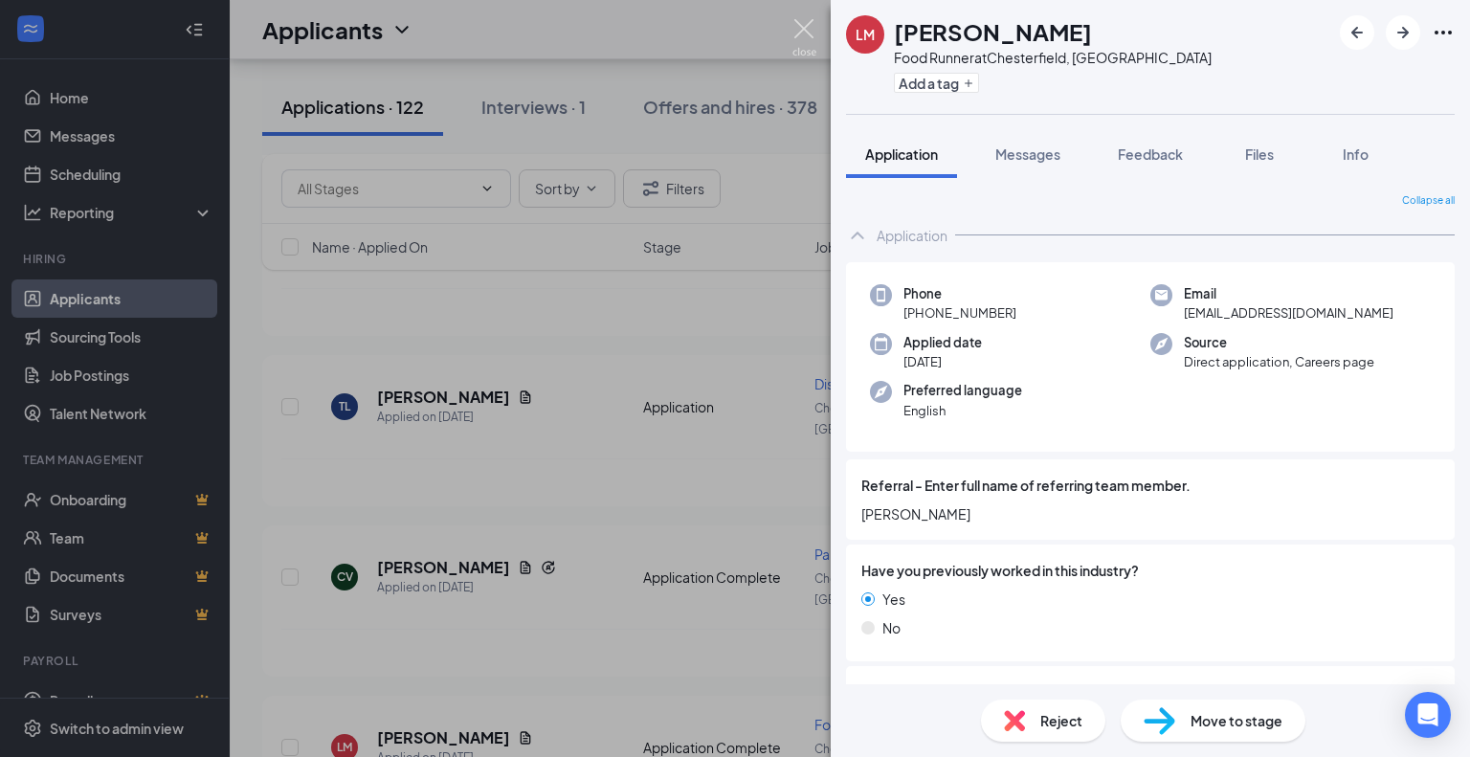
click at [811, 34] on img at bounding box center [804, 37] width 24 height 37
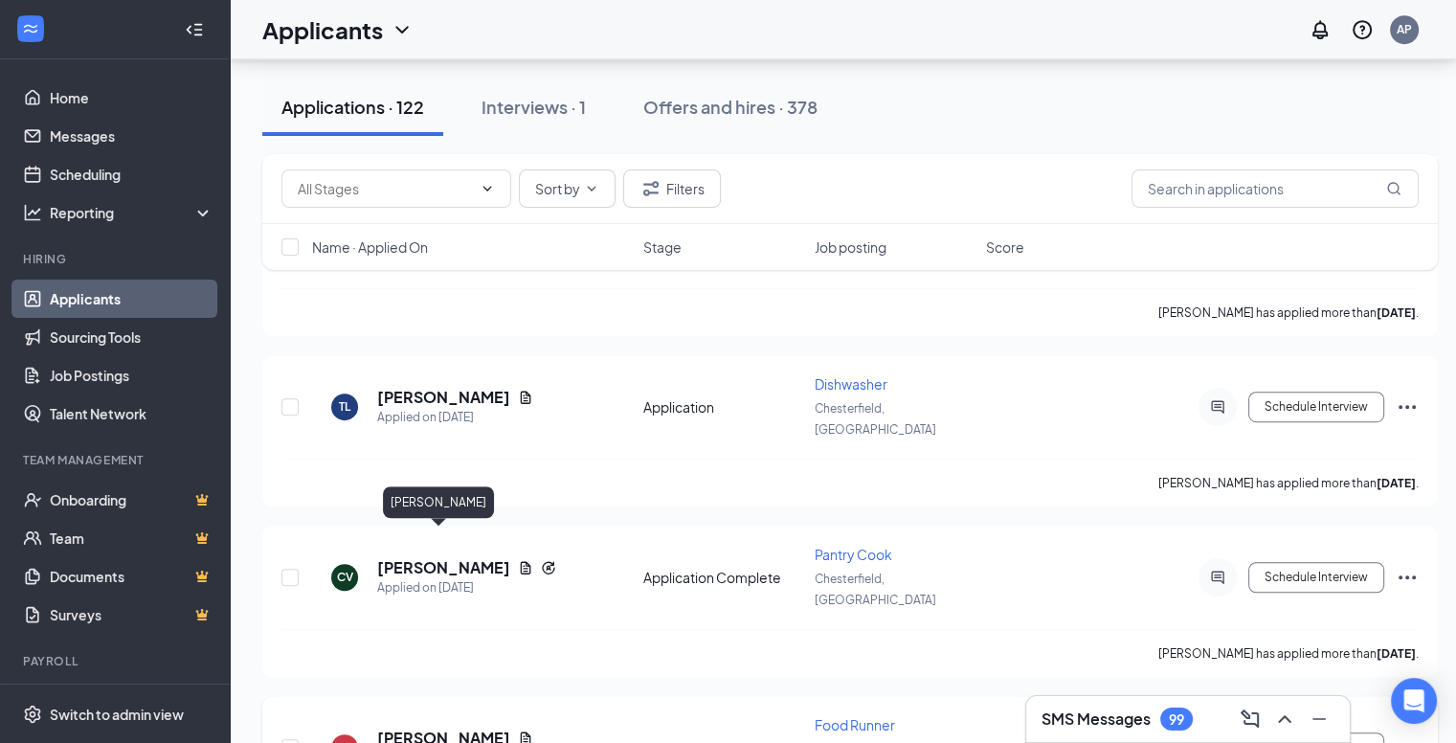
click at [449, 727] on h5 "[PERSON_NAME]" at bounding box center [443, 737] width 133 height 21
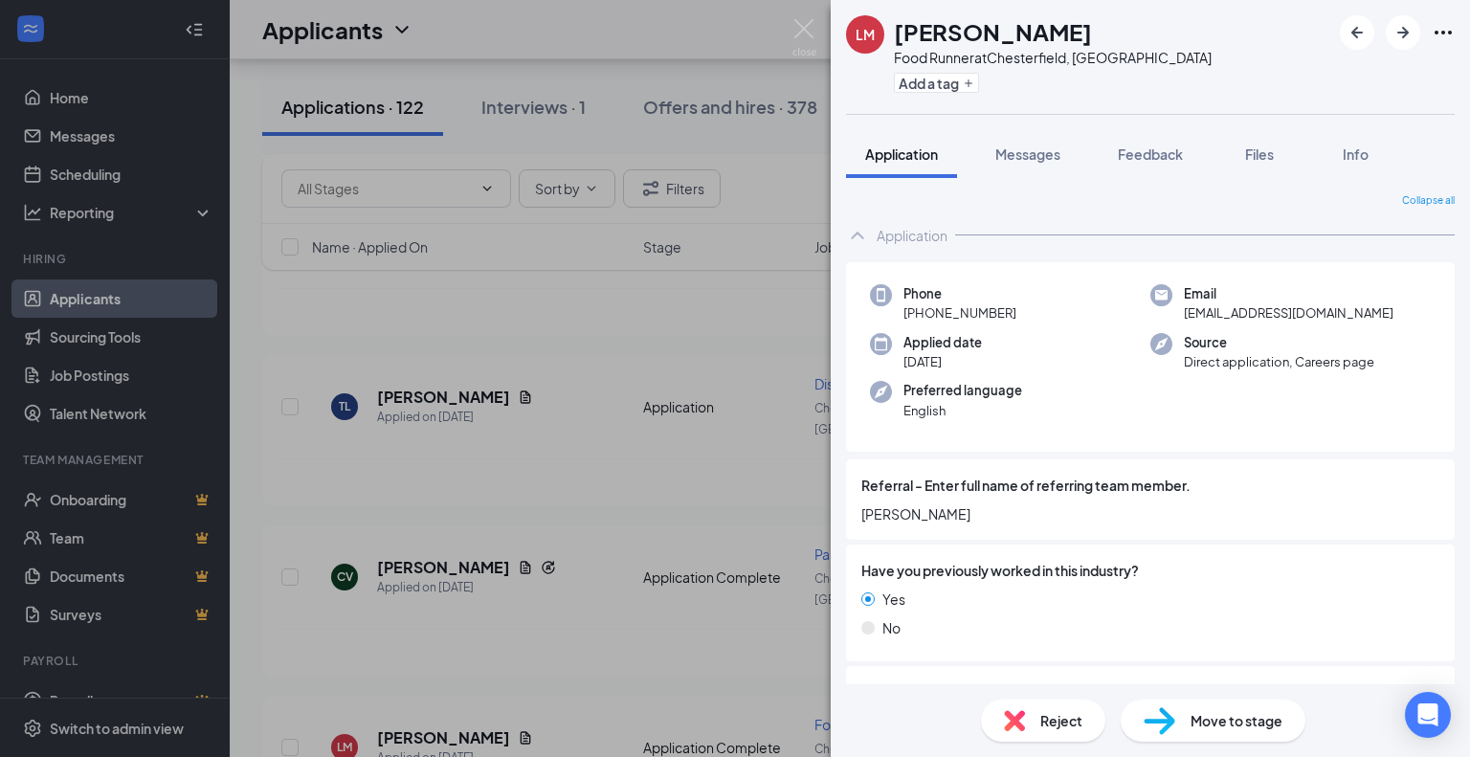
click at [1253, 720] on span "Move to stage" at bounding box center [1236, 720] width 92 height 21
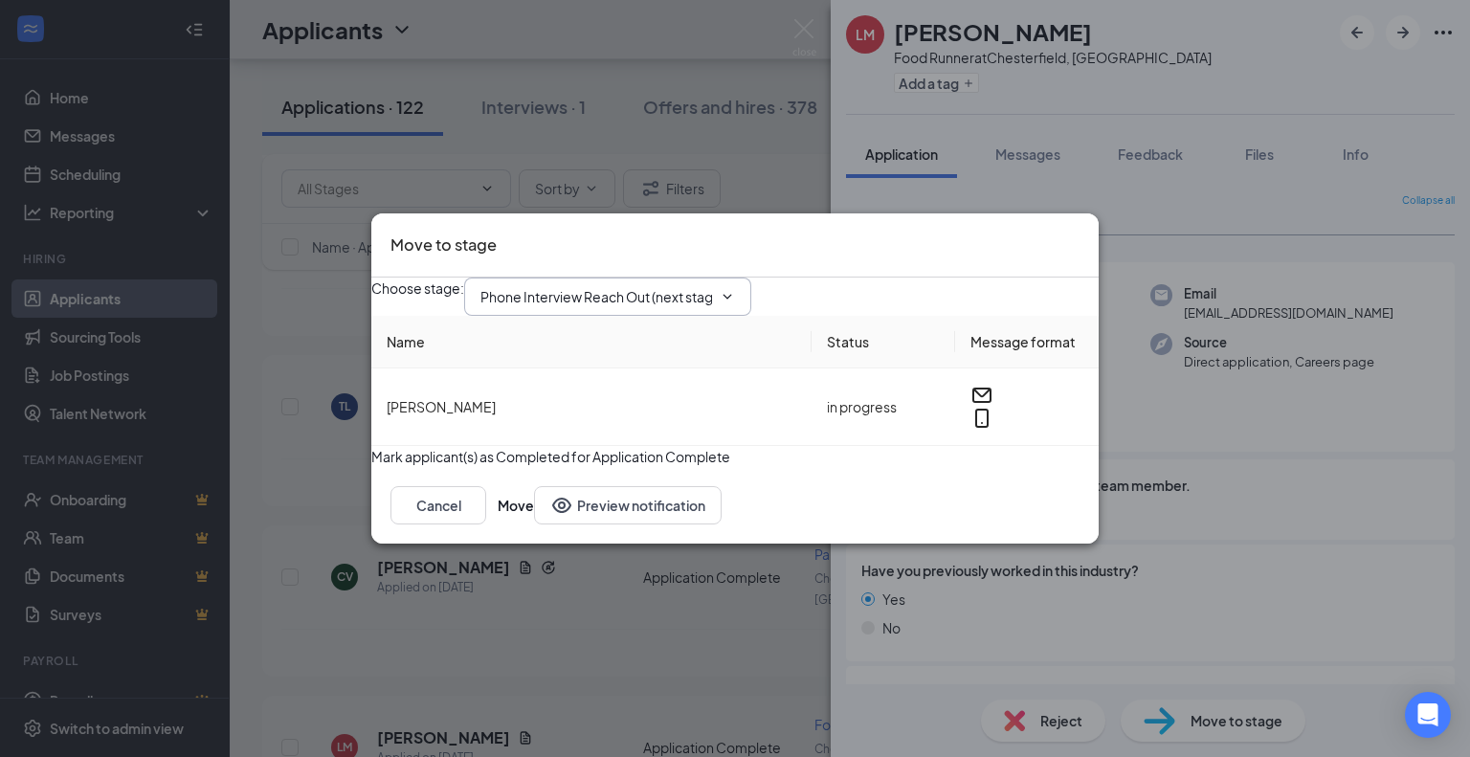
click at [735, 289] on icon "ChevronDown" at bounding box center [727, 296] width 15 height 15
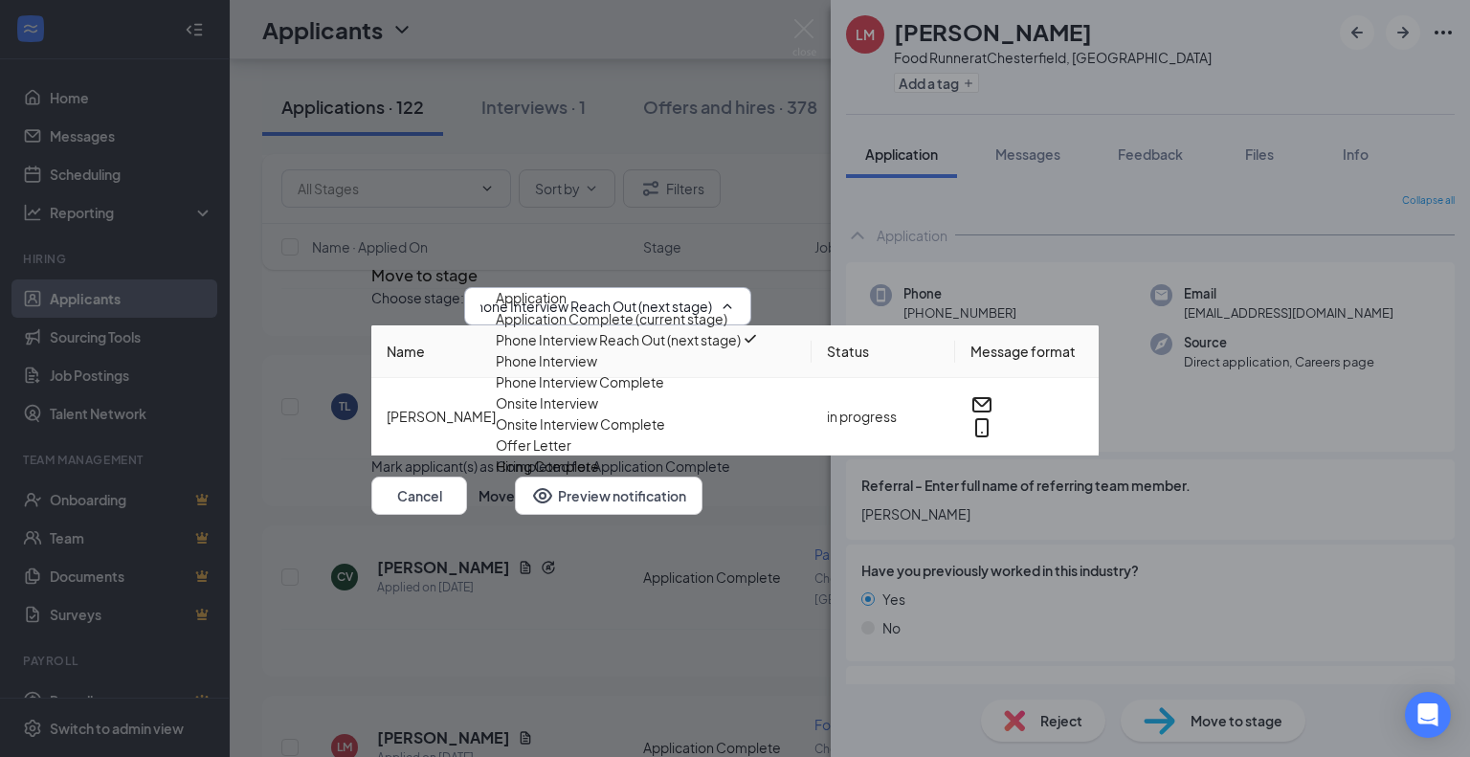
scroll to position [173, 0]
click at [571, 434] on div "Offer Letter" at bounding box center [534, 444] width 76 height 21
type input "Offer Letter"
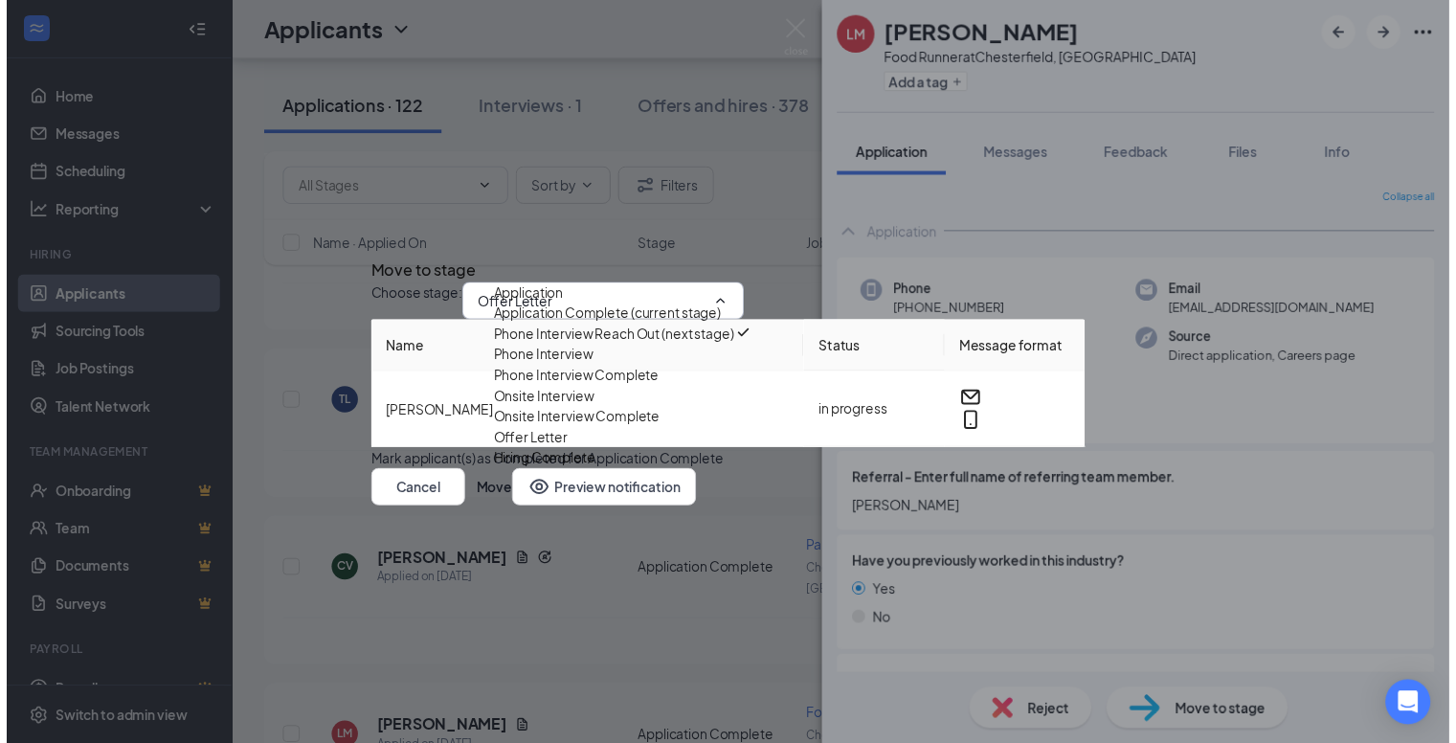
scroll to position [0, 0]
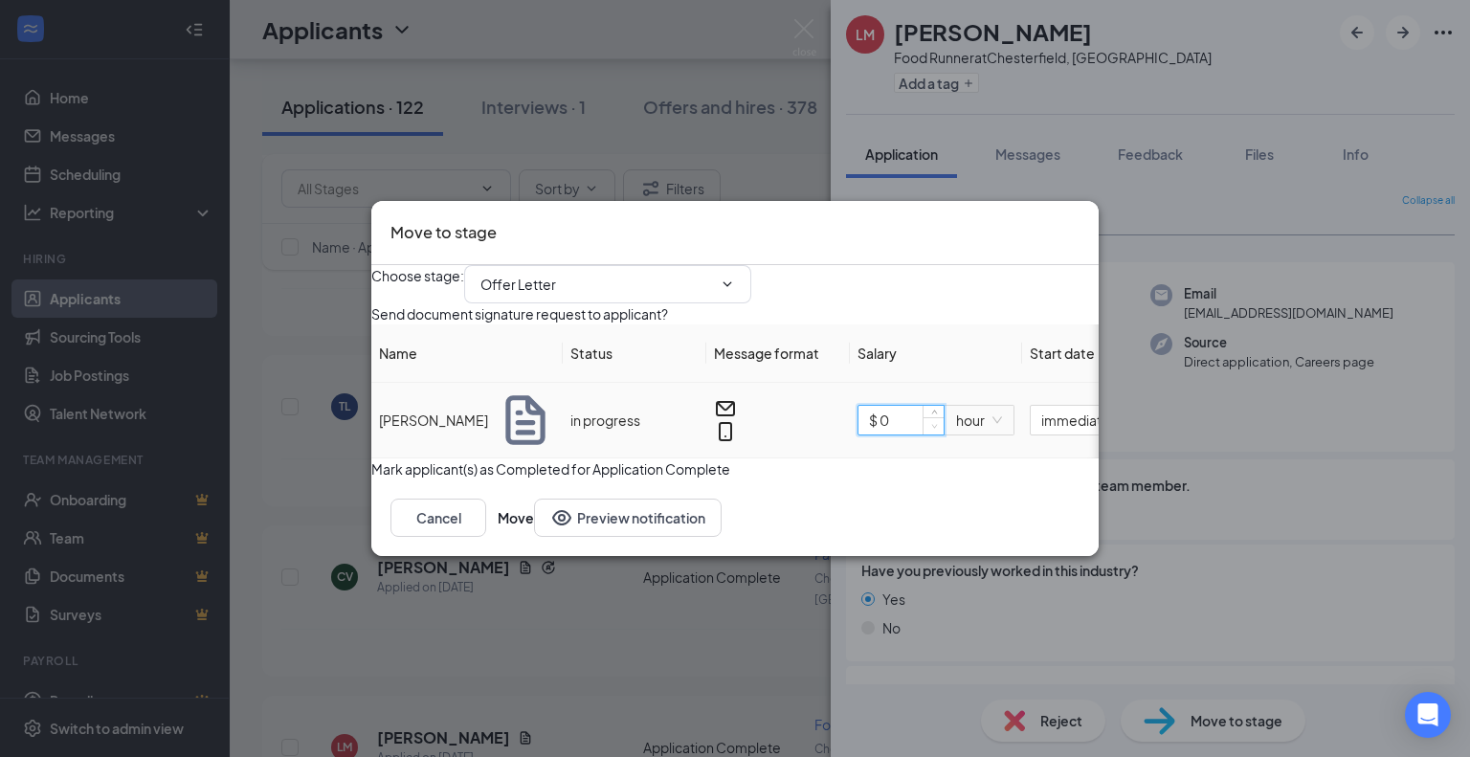
click at [944, 426] on span "Decrease Value" at bounding box center [933, 425] width 21 height 17
type input "$ 6.88"
click at [534, 537] on button "Move" at bounding box center [516, 518] width 36 height 38
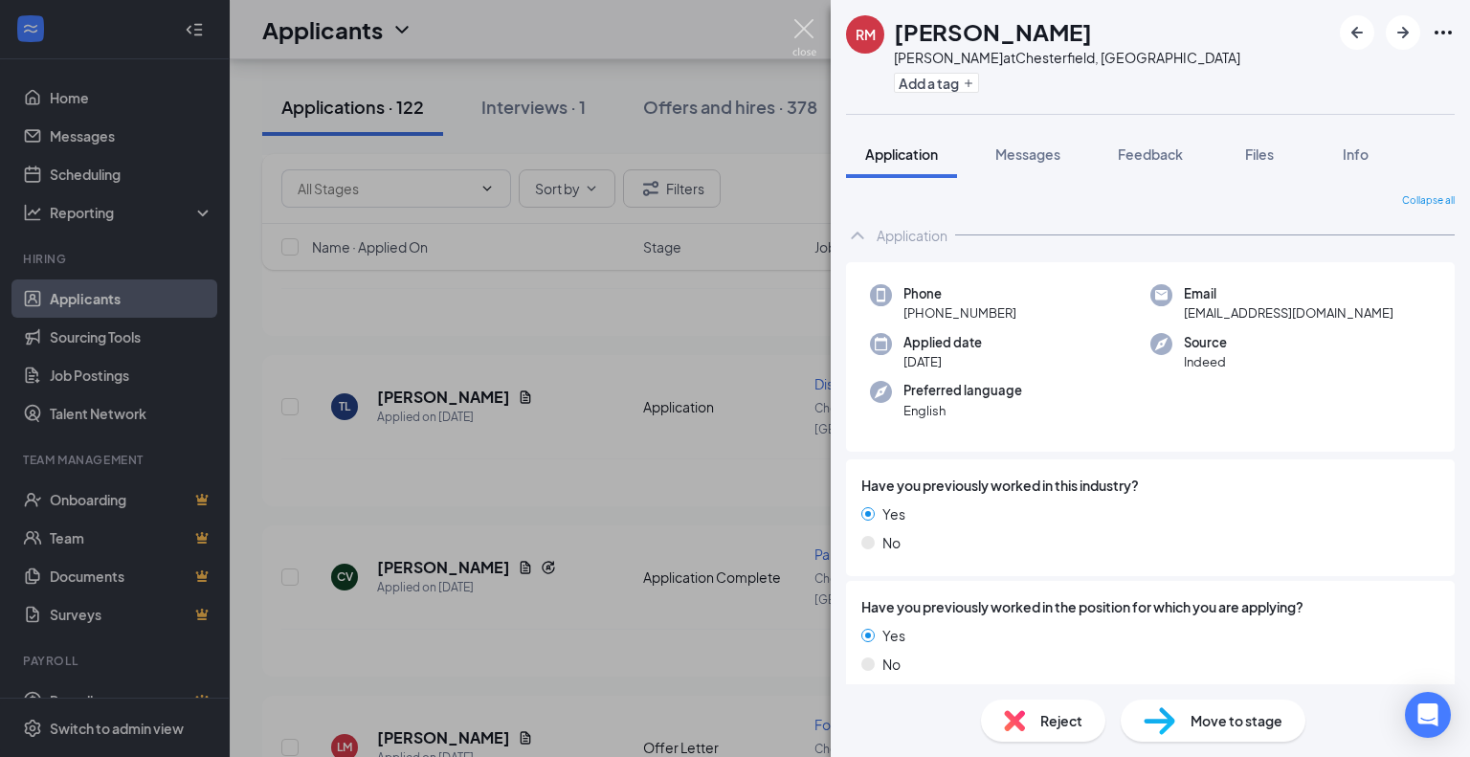
click at [808, 28] on img at bounding box center [804, 37] width 24 height 37
